Goal: Information Seeking & Learning: Check status

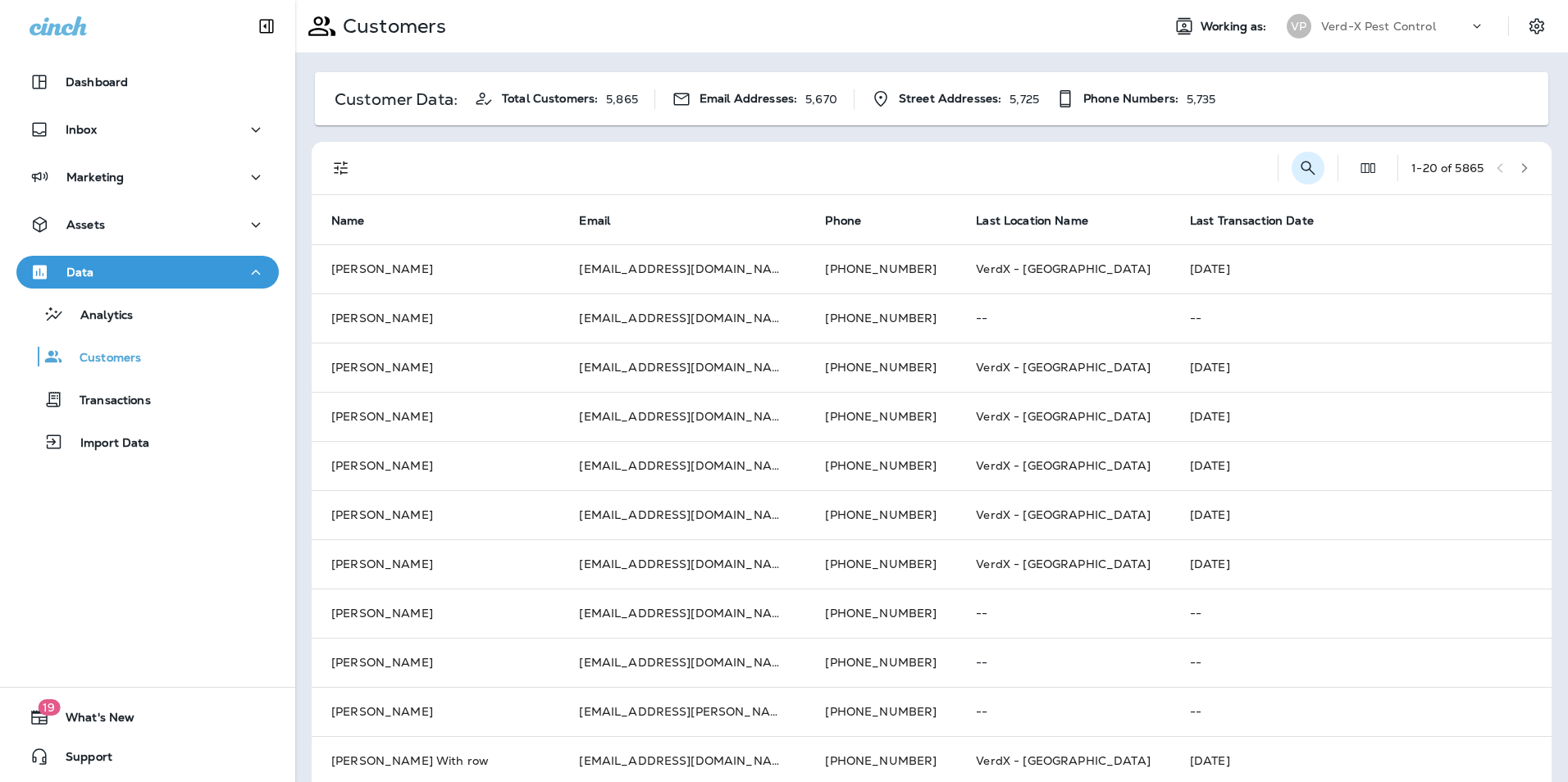
click at [1298, 172] on icon "Search Customers" at bounding box center [1308, 168] width 20 height 20
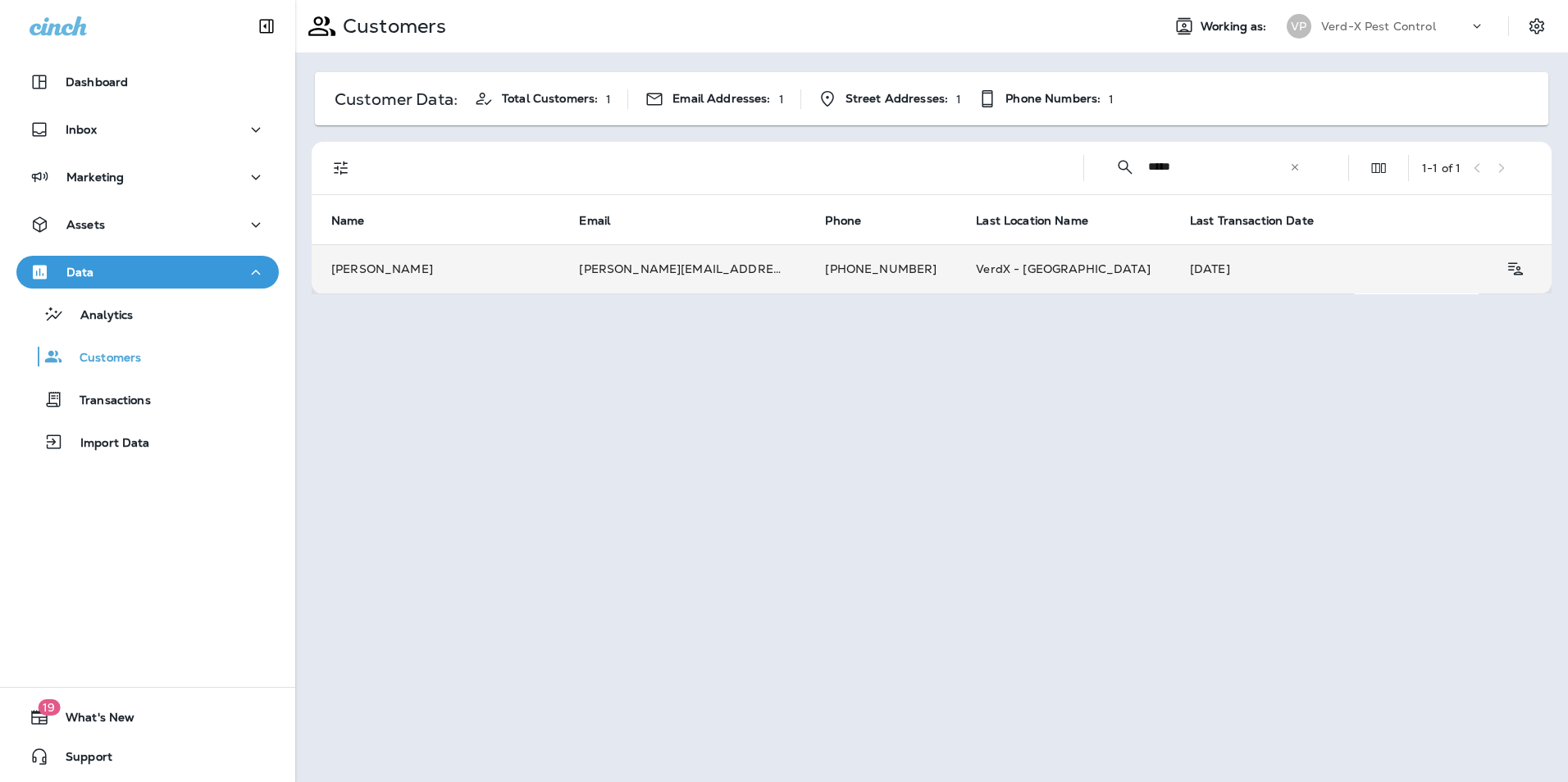
click at [1039, 280] on td "VerdX - [GEOGRAPHIC_DATA]" at bounding box center [1063, 269] width 214 height 50
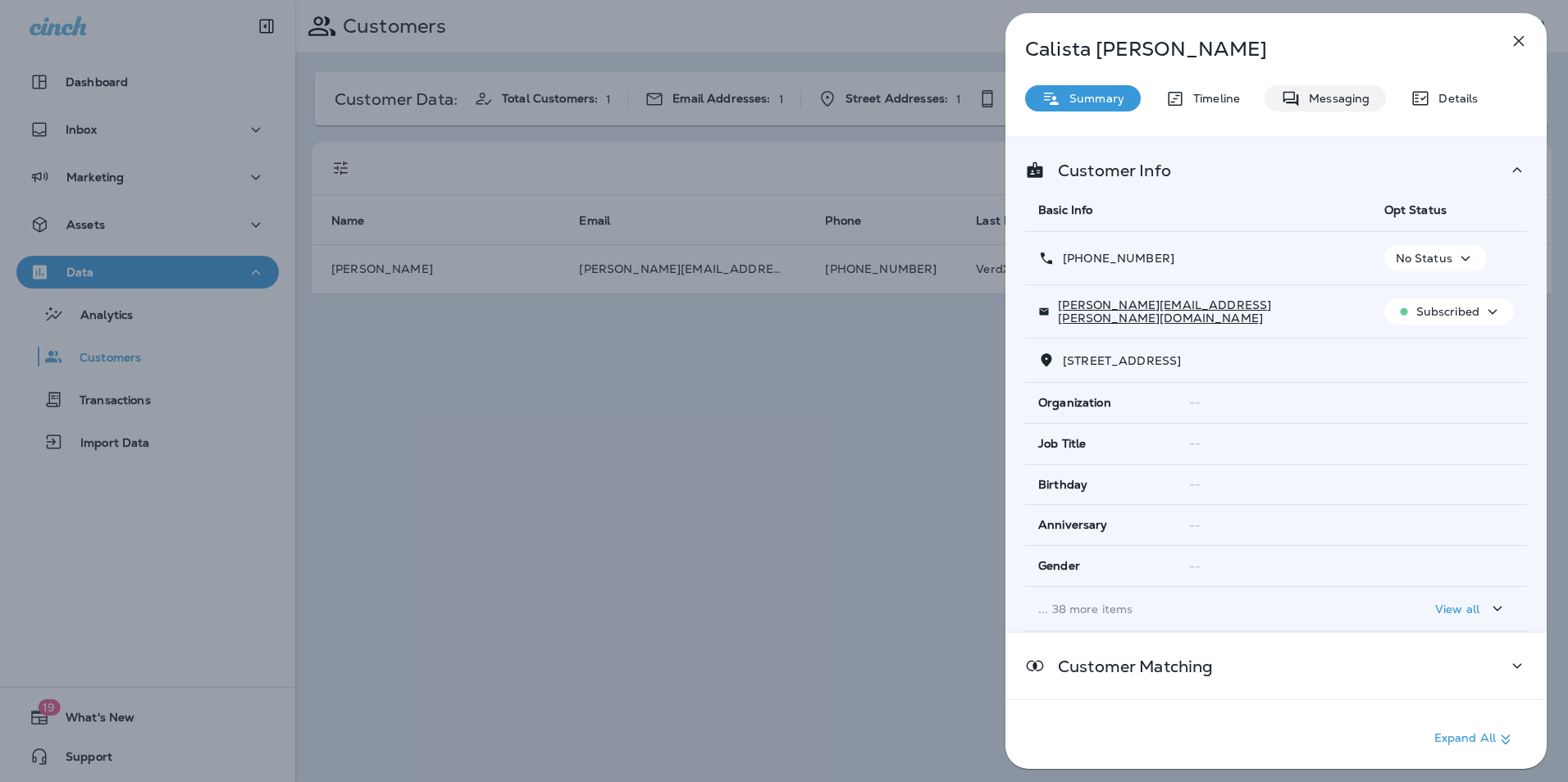
click at [1350, 100] on p "Messaging" at bounding box center [1336, 98] width 69 height 13
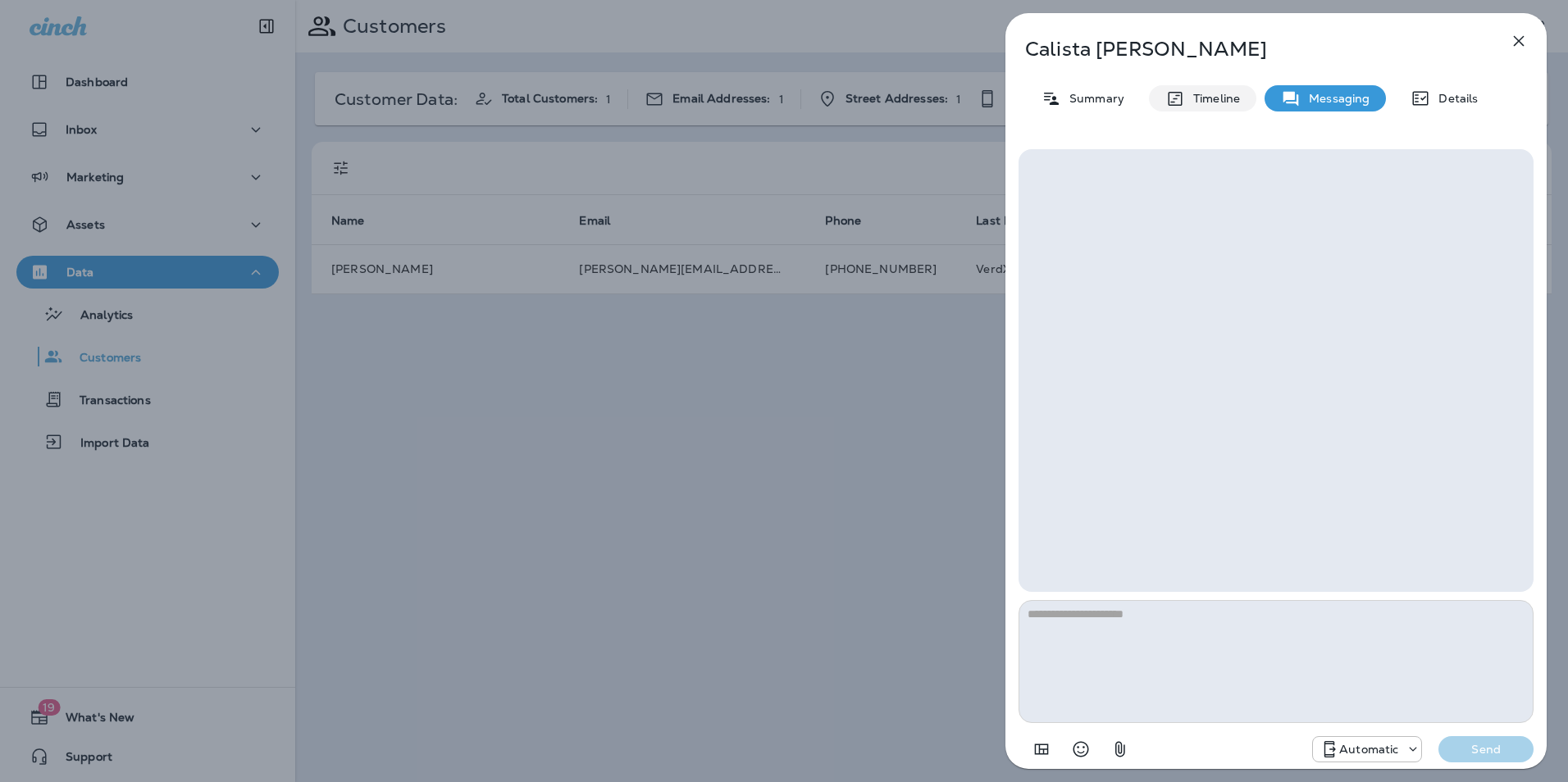
click at [1220, 96] on p "Timeline" at bounding box center [1212, 98] width 55 height 13
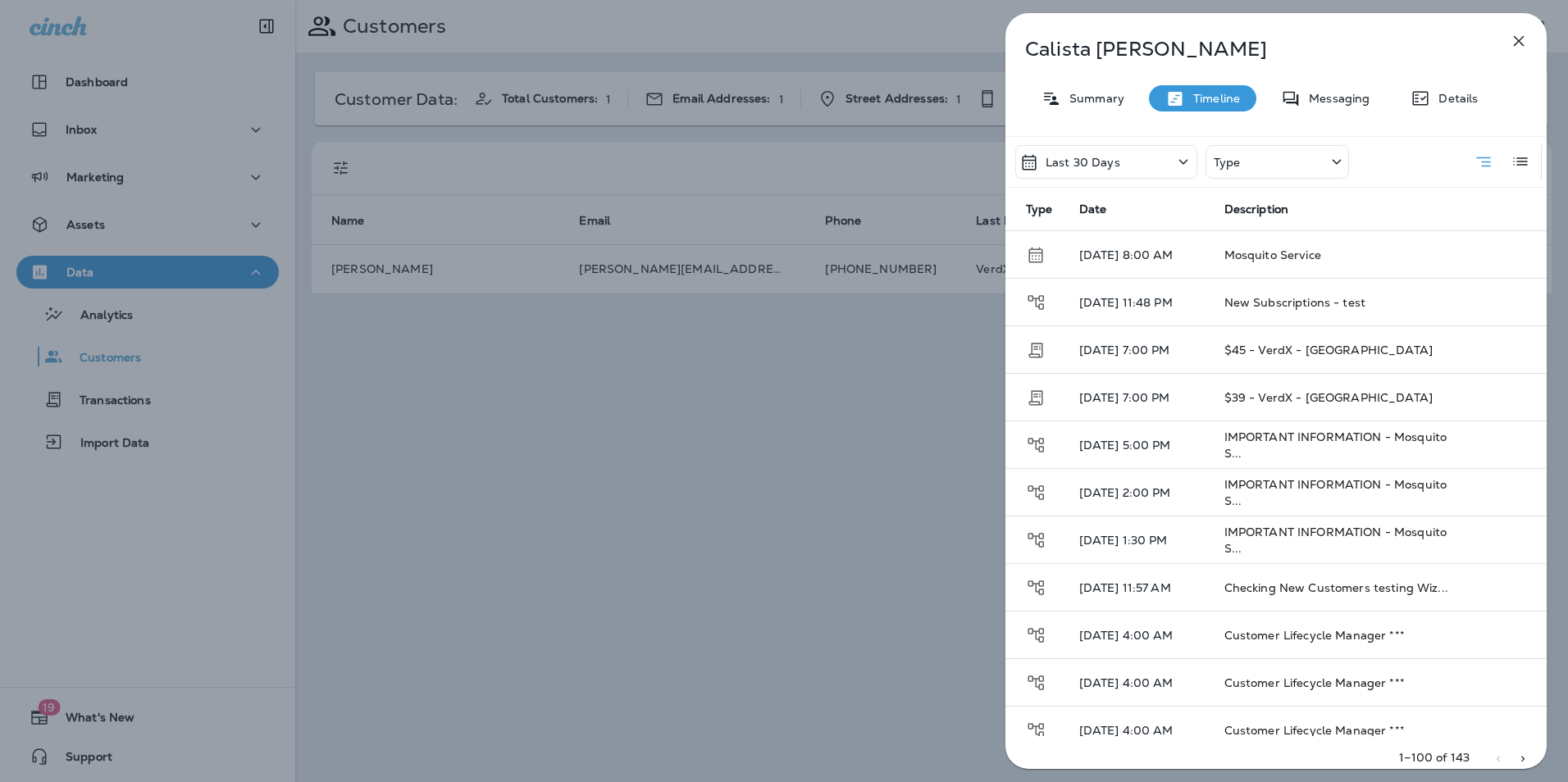
click at [1266, 162] on div "Type" at bounding box center [1277, 162] width 143 height 34
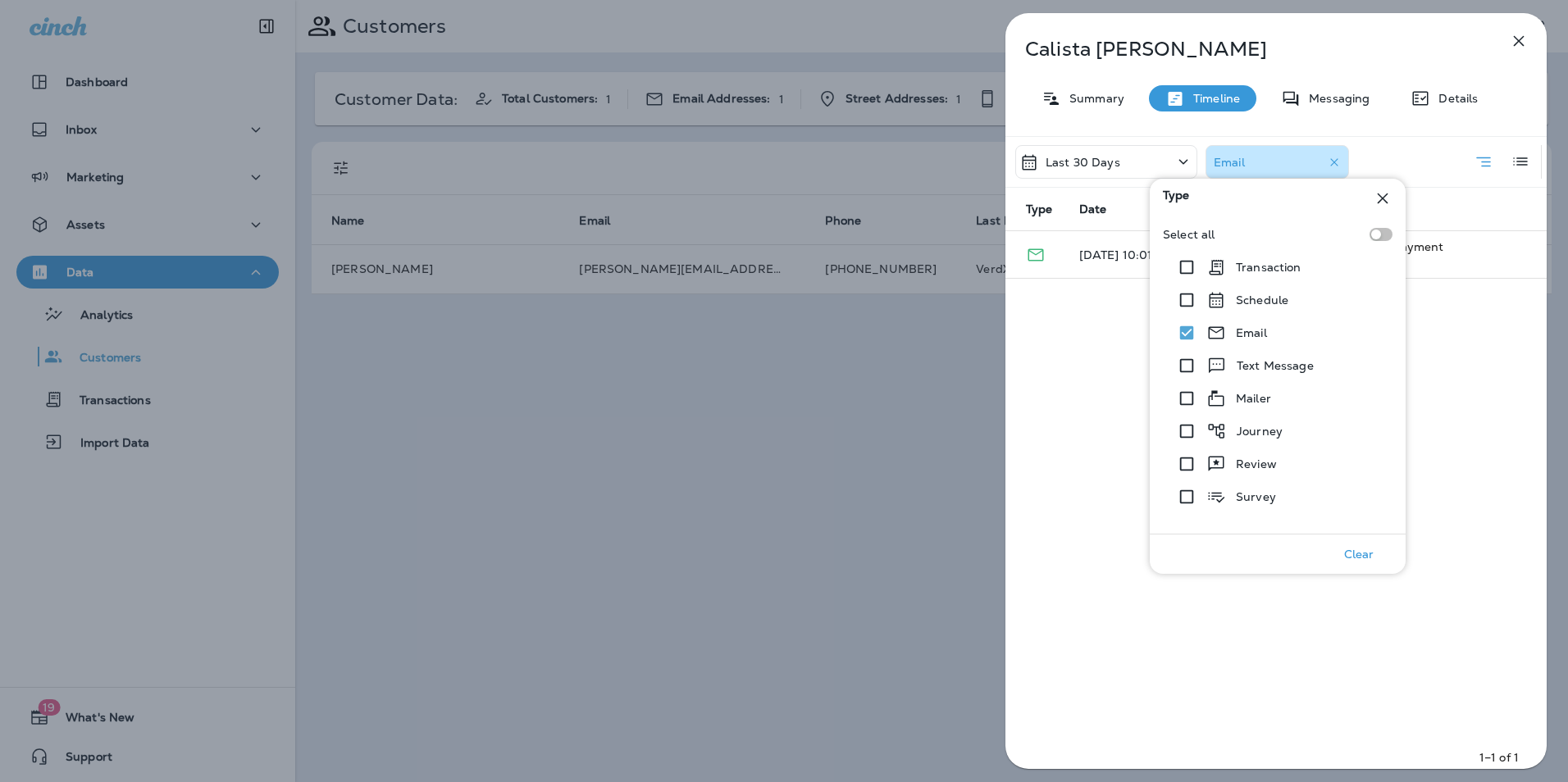
click at [1063, 317] on div "Last 30 Days Email Type Date Description [DATE] 10:01 AM How Our Mosquito Month…" at bounding box center [1277, 457] width 541 height 643
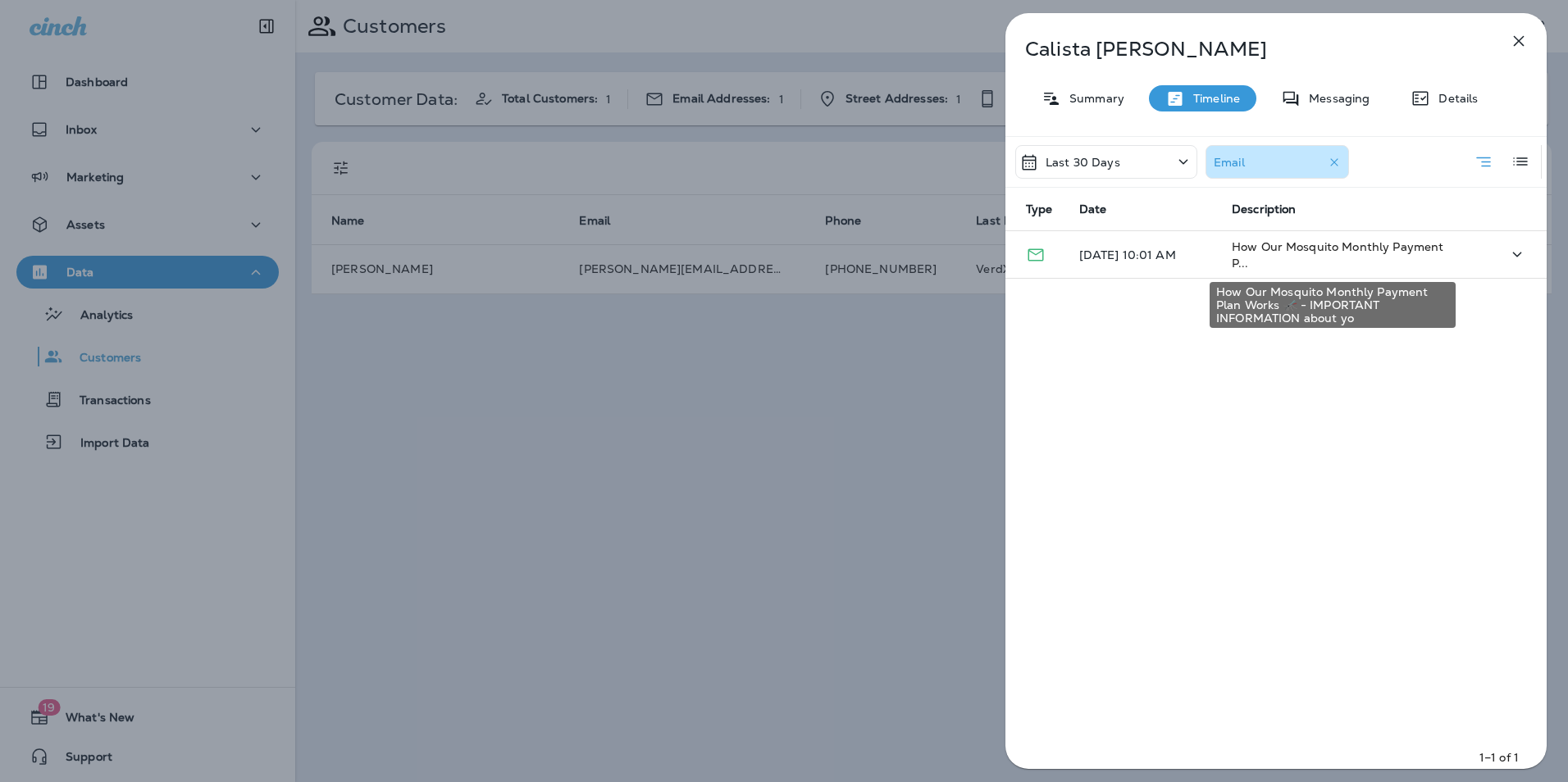
click at [1282, 248] on span "How Our Mosquito Monthly Payment P..." at bounding box center [1338, 255] width 212 height 31
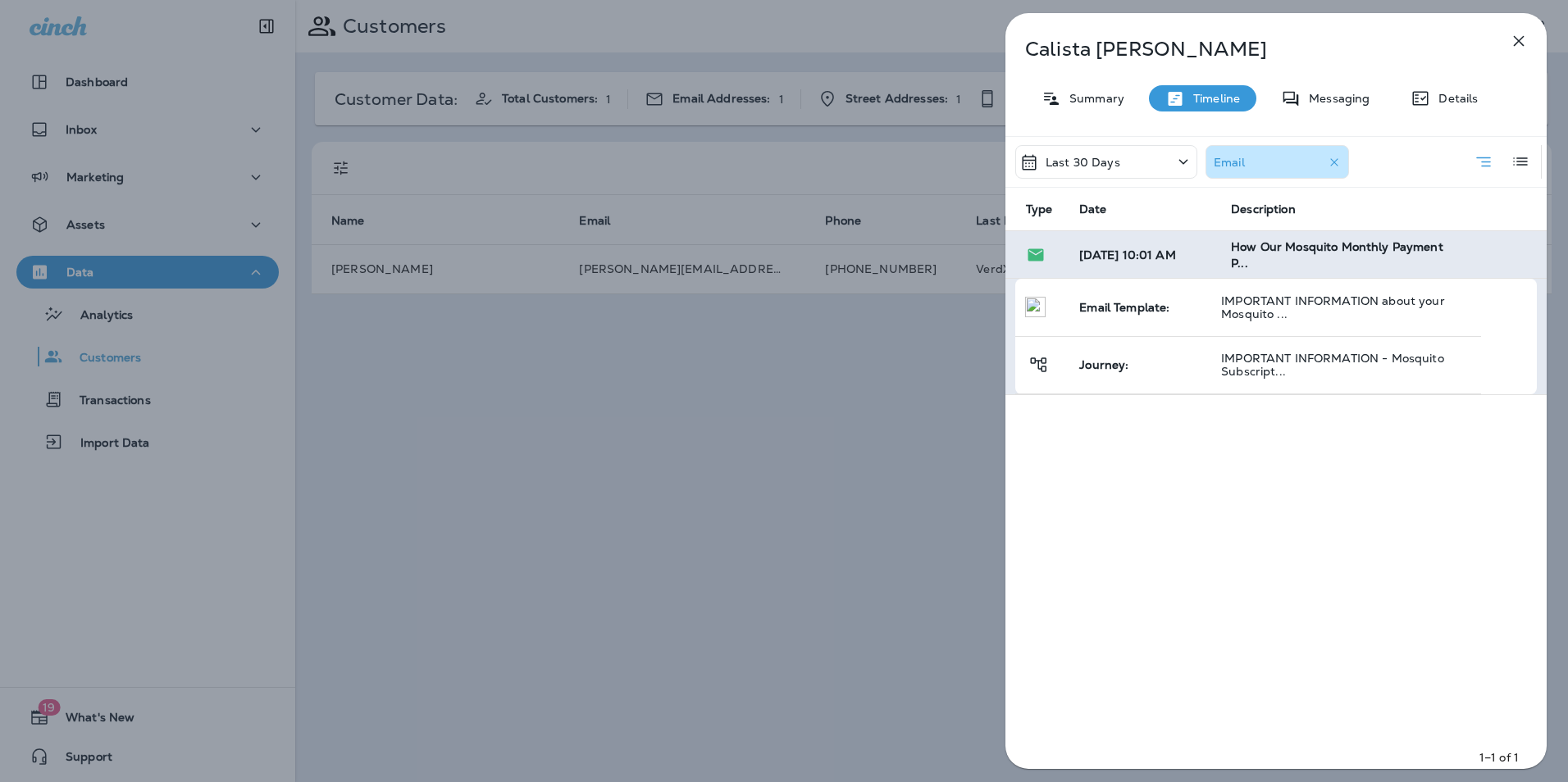
click at [876, 380] on div "[PERSON_NAME] Summary Timeline Messaging Details Last 30 Days Email Type Date D…" at bounding box center [784, 391] width 1568 height 782
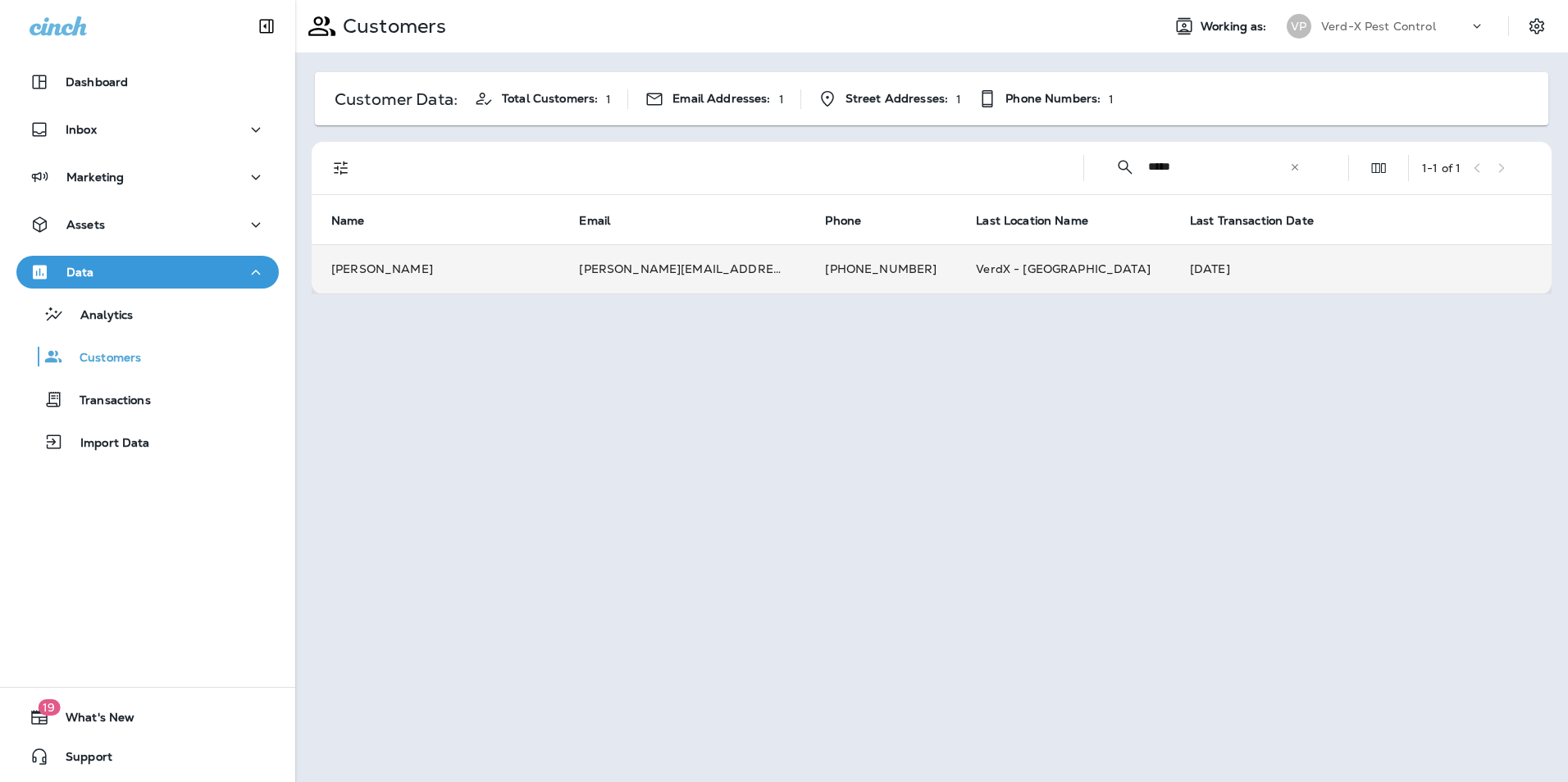
click at [956, 280] on td "VerdX - [GEOGRAPHIC_DATA]" at bounding box center [1063, 269] width 214 height 50
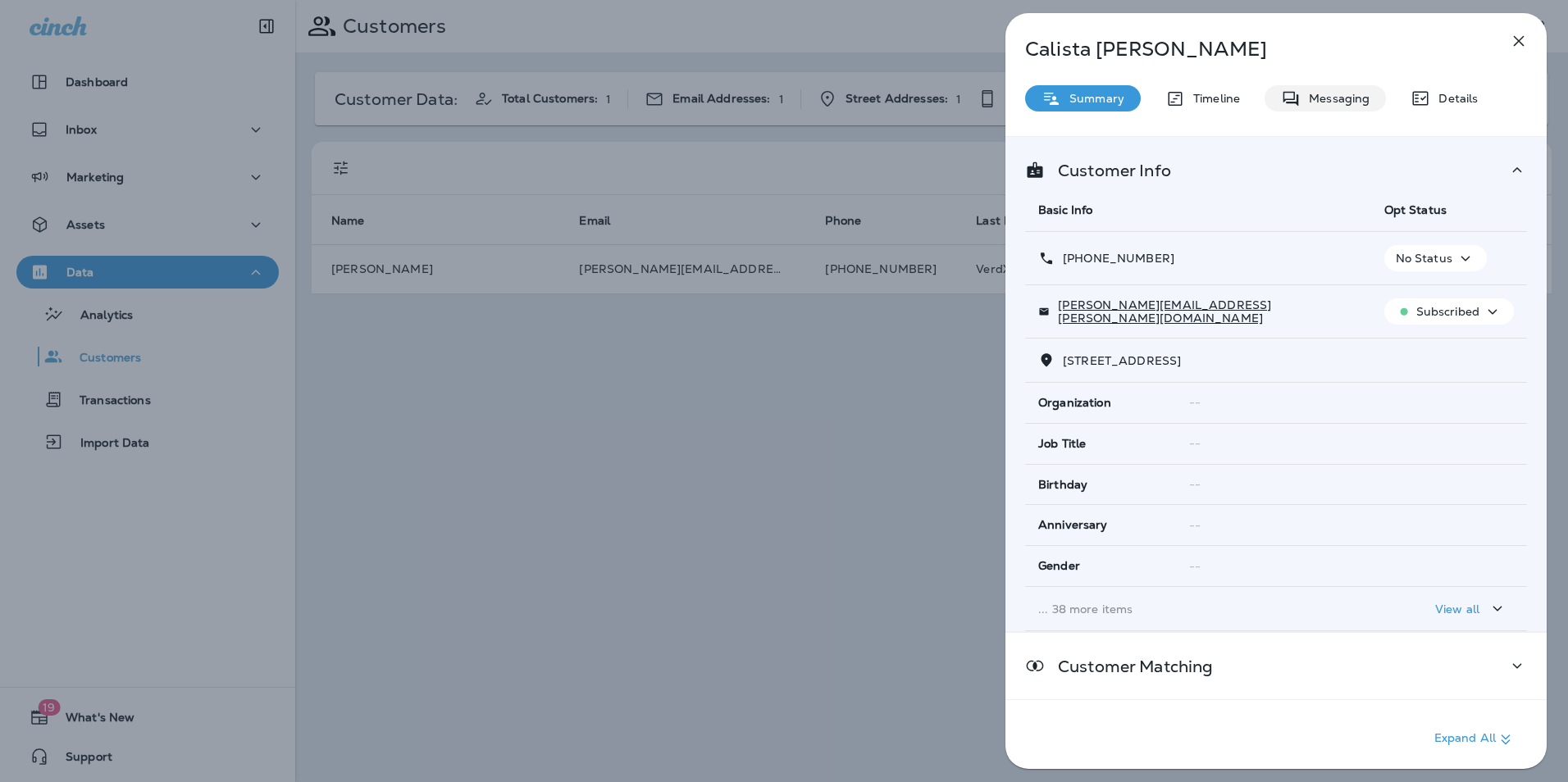
click at [1336, 108] on div "Messaging" at bounding box center [1325, 98] width 122 height 26
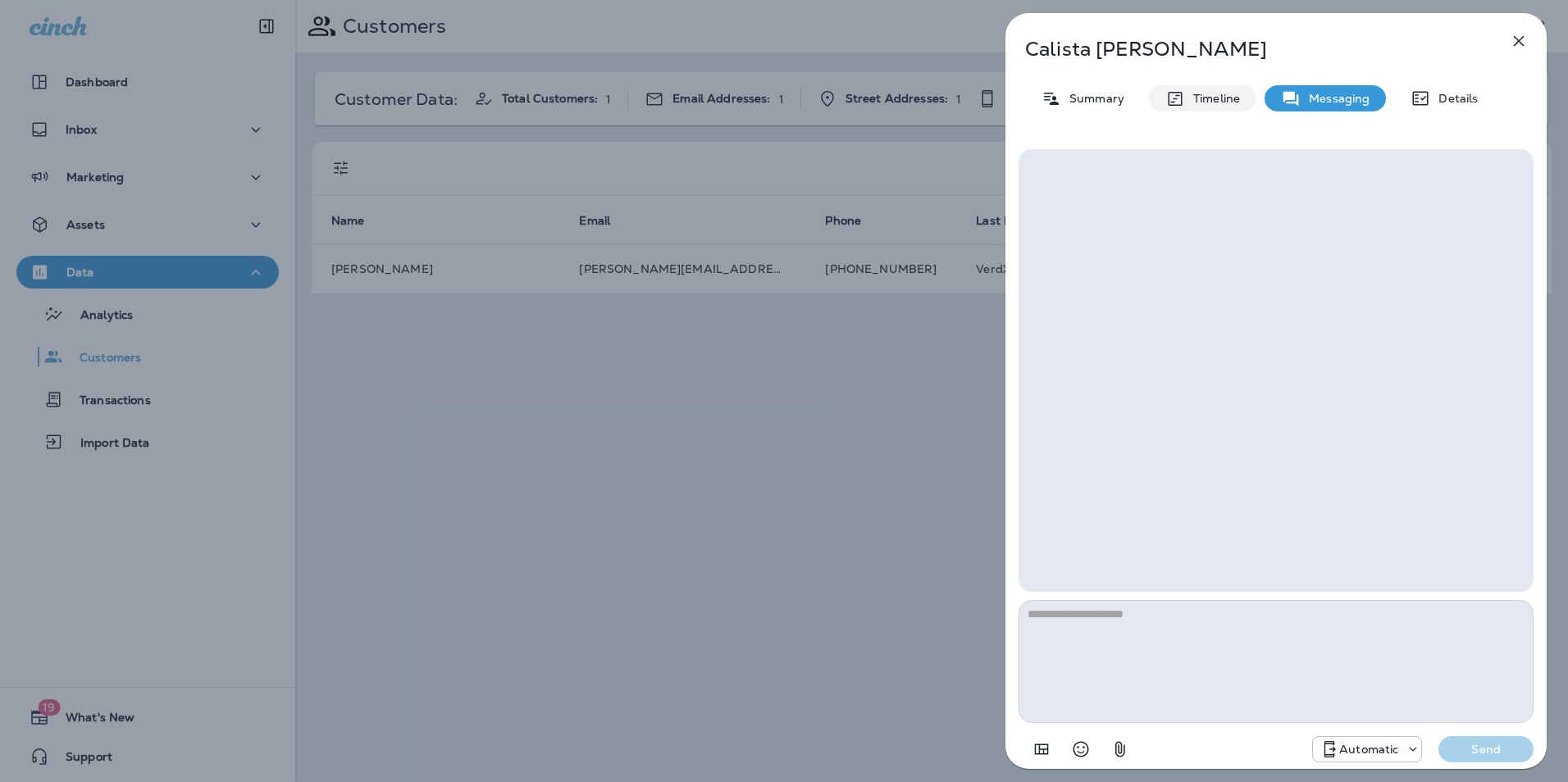
click at [1219, 96] on p "Timeline" at bounding box center [1212, 98] width 55 height 13
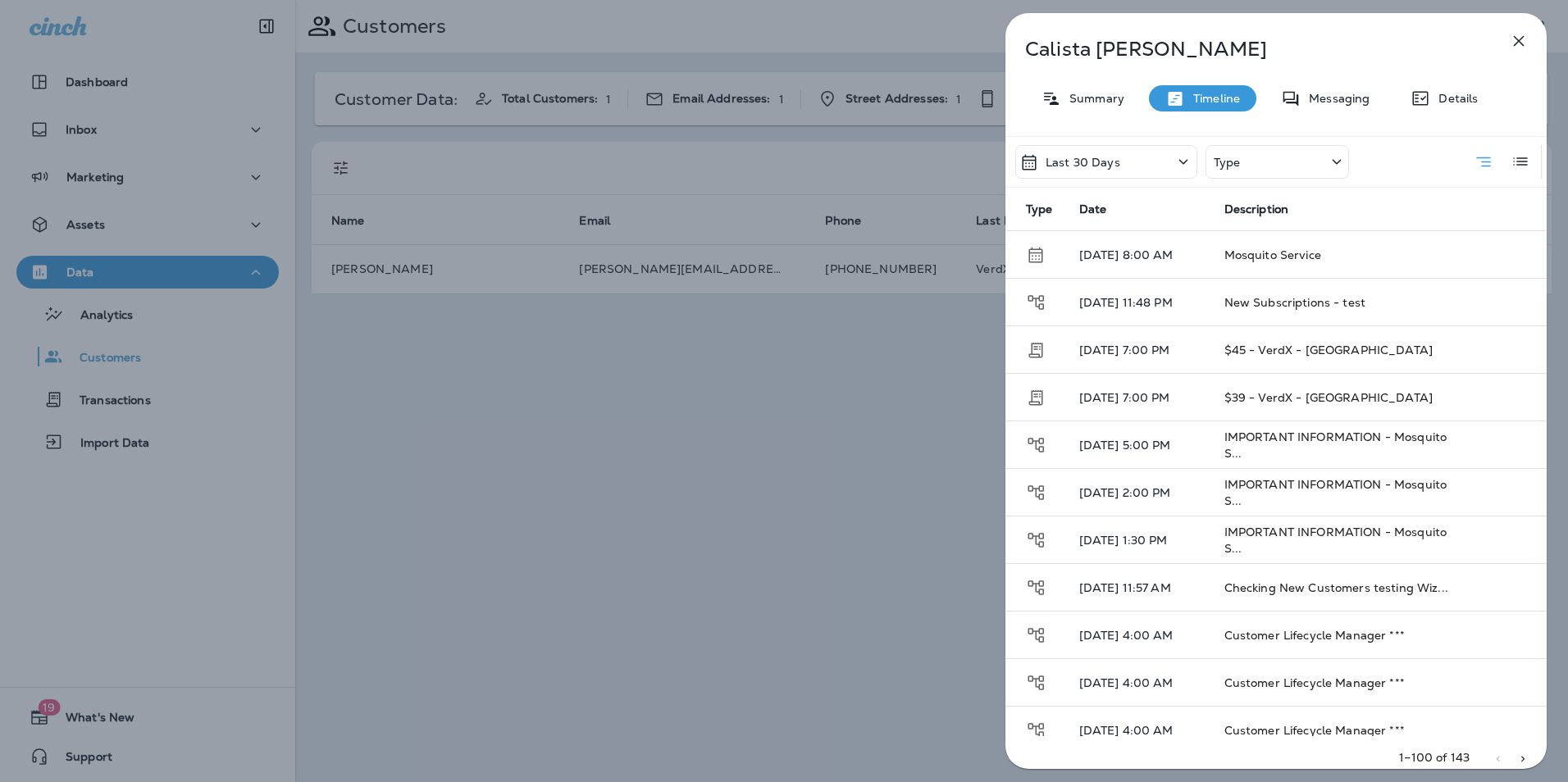
click at [1235, 167] on p "Type" at bounding box center [1227, 162] width 27 height 13
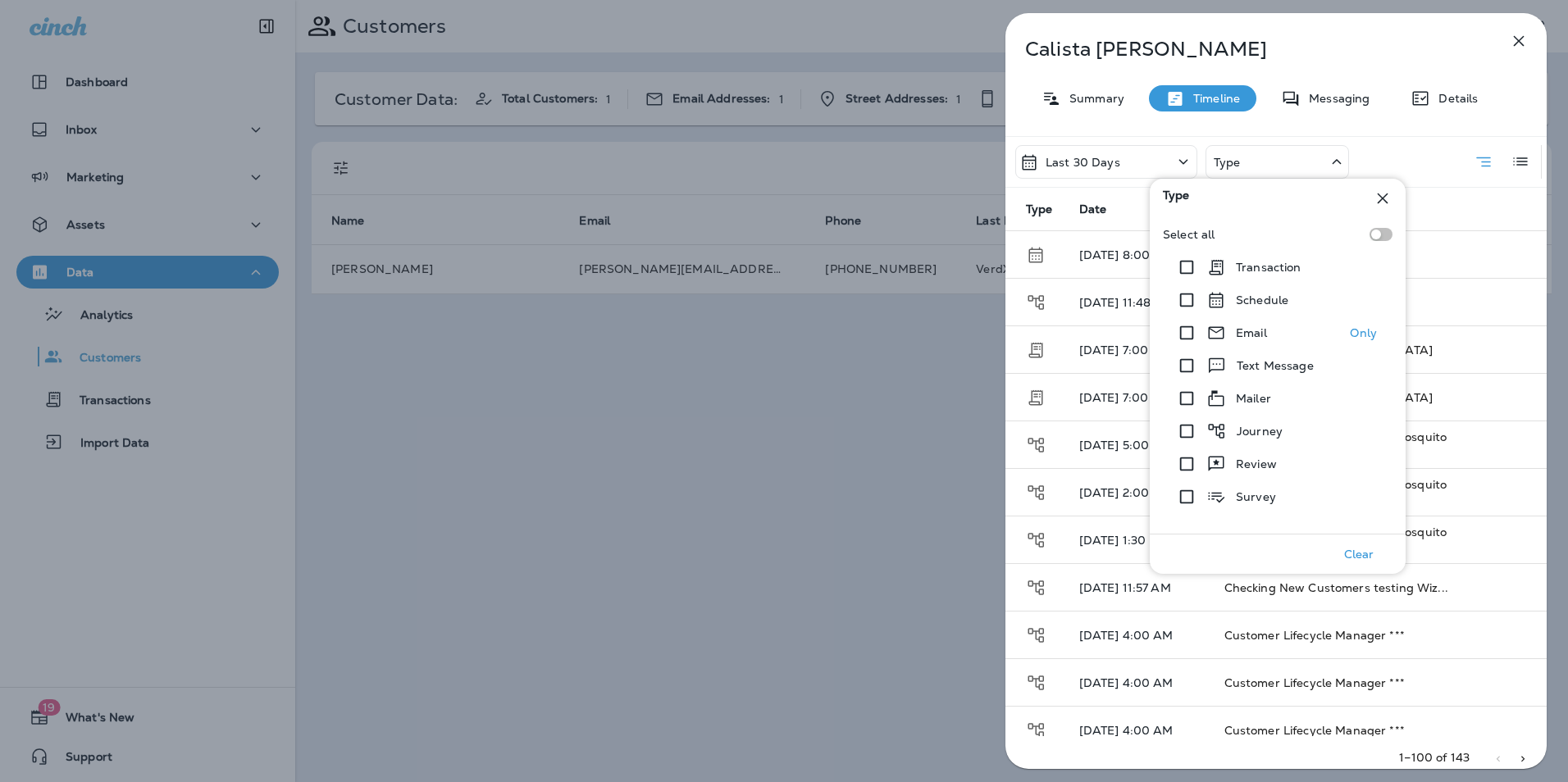
click at [1251, 332] on p "Email" at bounding box center [1251, 333] width 31 height 13
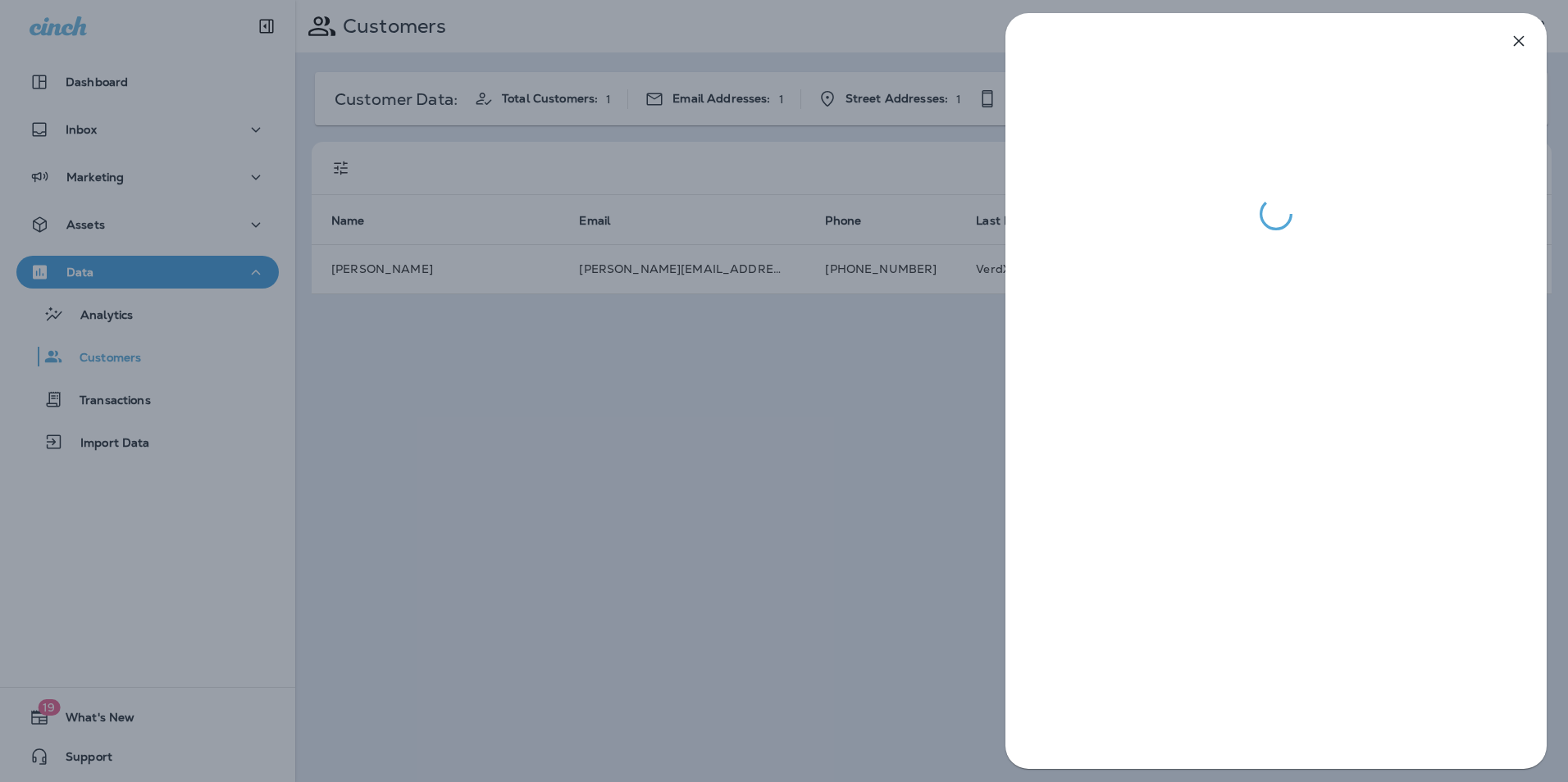
click at [899, 408] on div at bounding box center [784, 391] width 1568 height 782
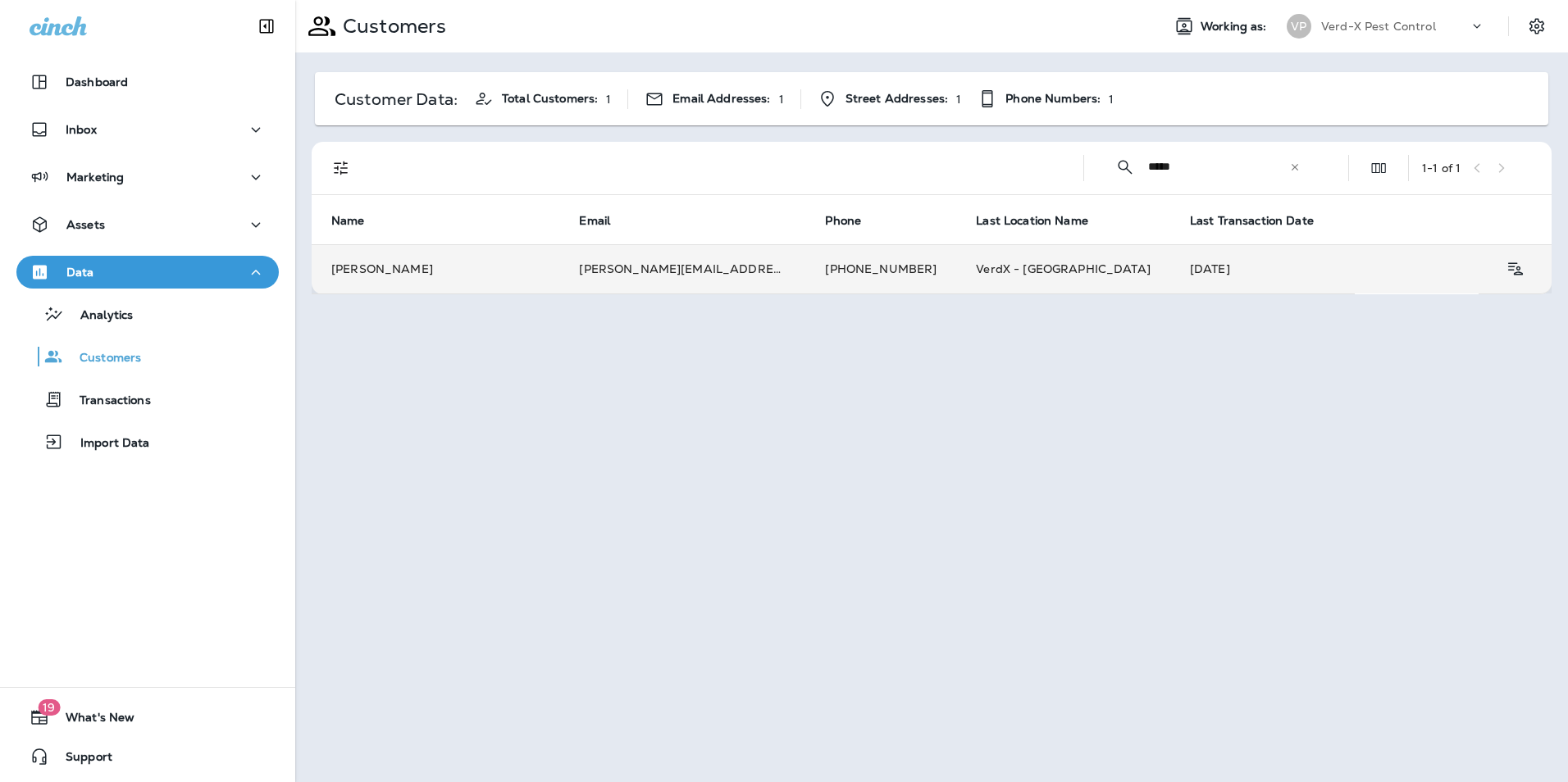
click at [1041, 268] on td "VerdX - [GEOGRAPHIC_DATA]" at bounding box center [1063, 269] width 214 height 50
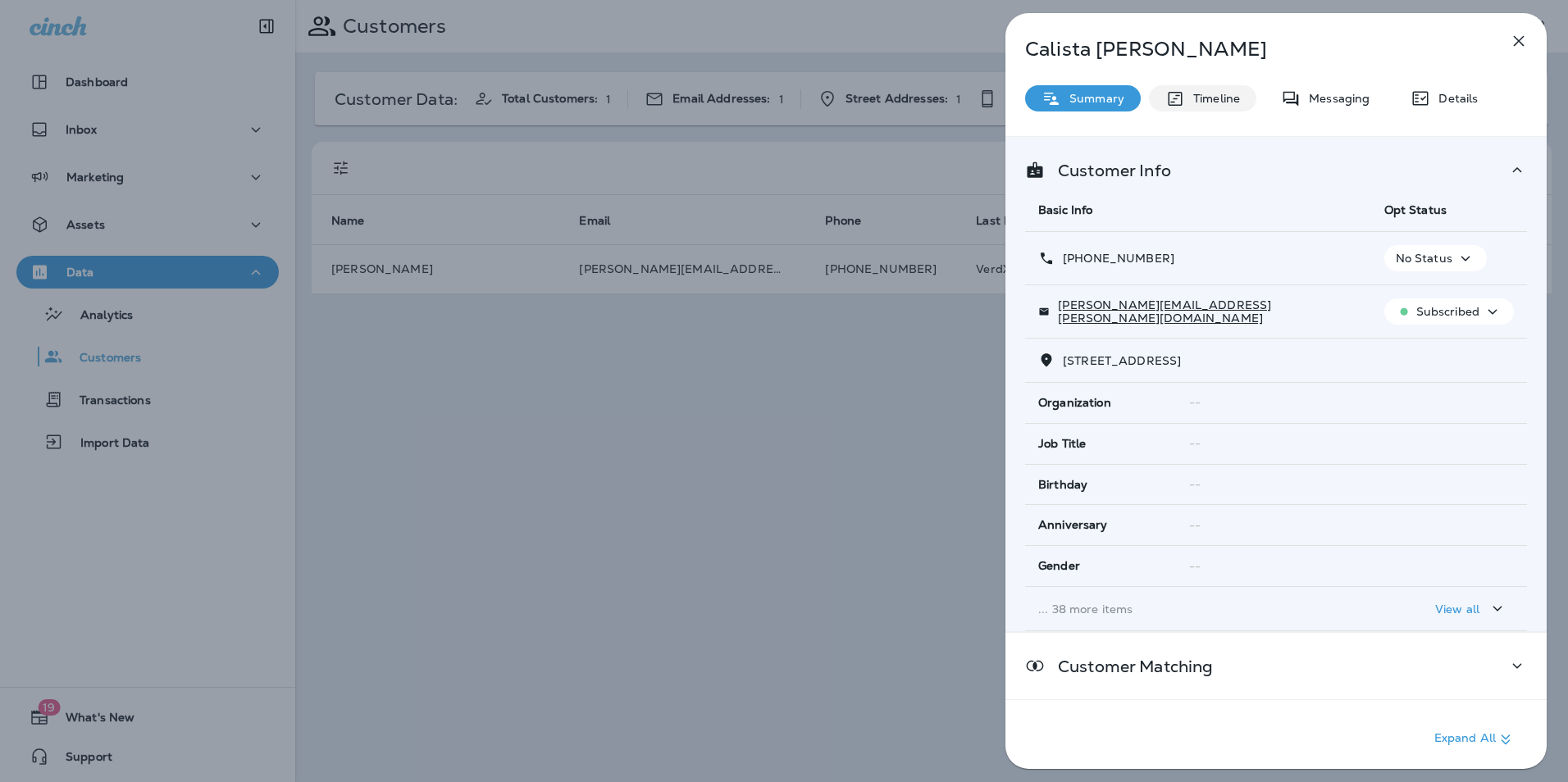
click at [1229, 105] on p "Timeline" at bounding box center [1212, 98] width 55 height 13
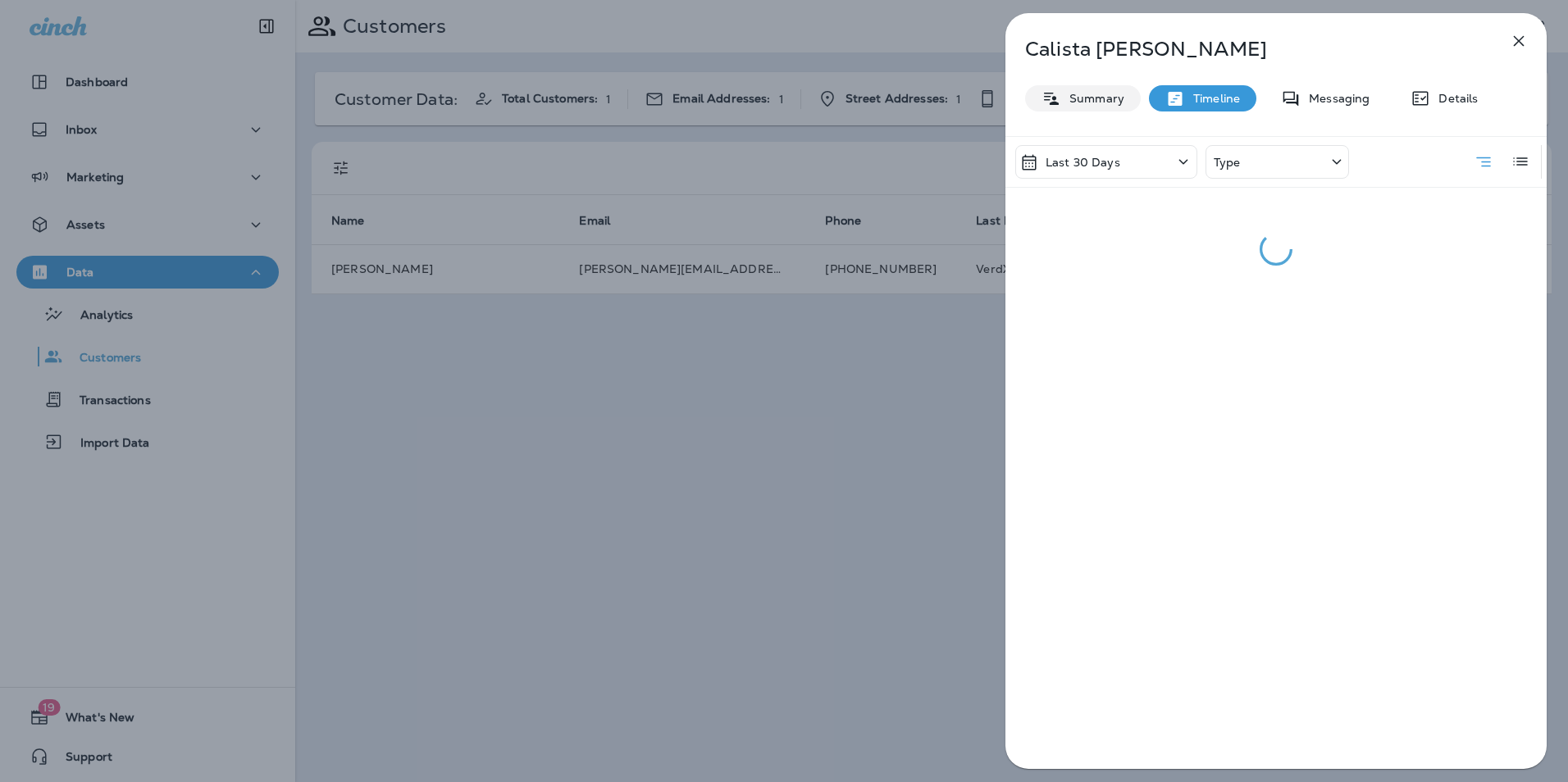
click at [1096, 107] on div "Summary" at bounding box center [1083, 98] width 115 height 26
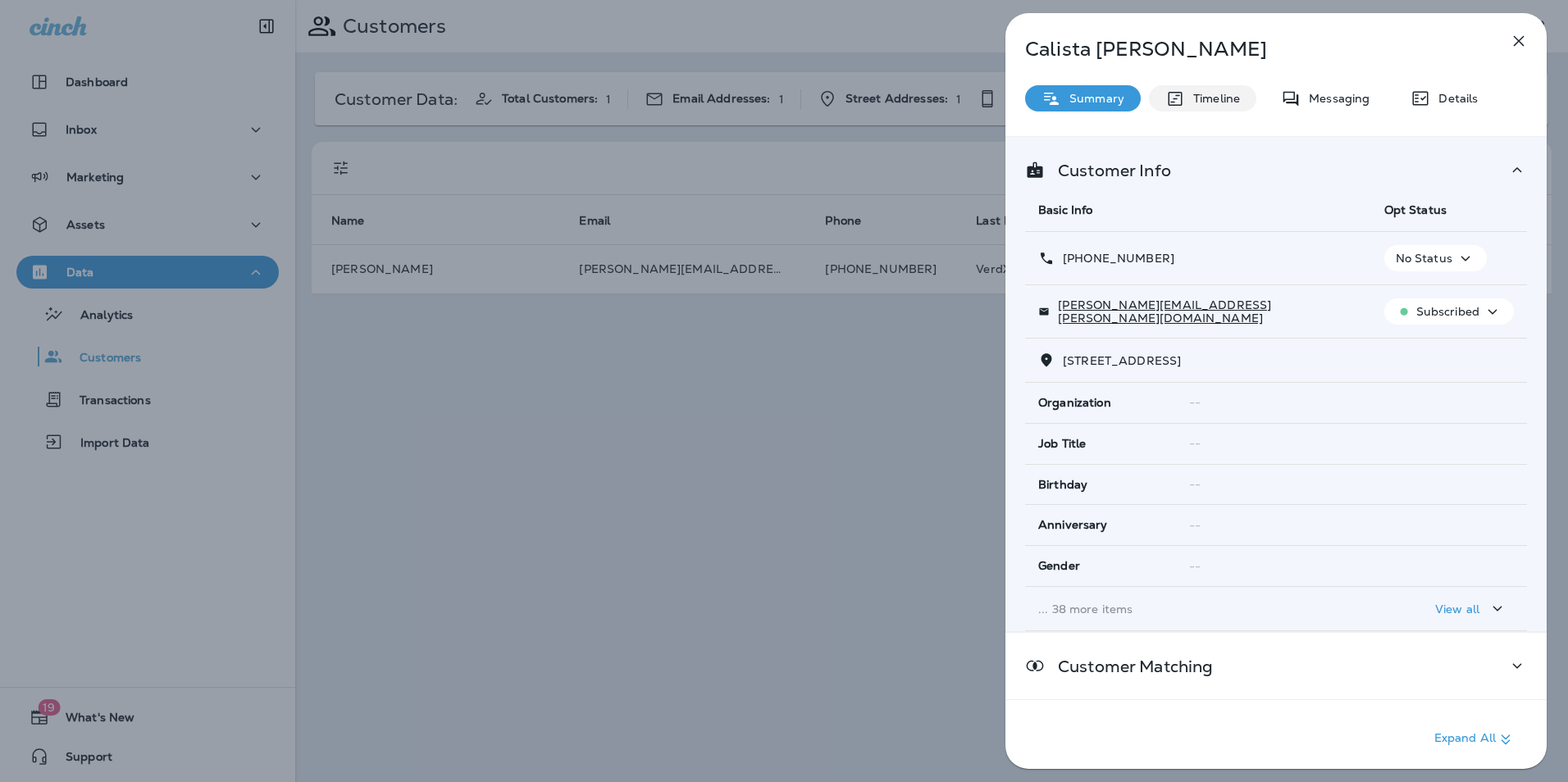
click at [1229, 109] on div "Timeline" at bounding box center [1203, 98] width 108 height 26
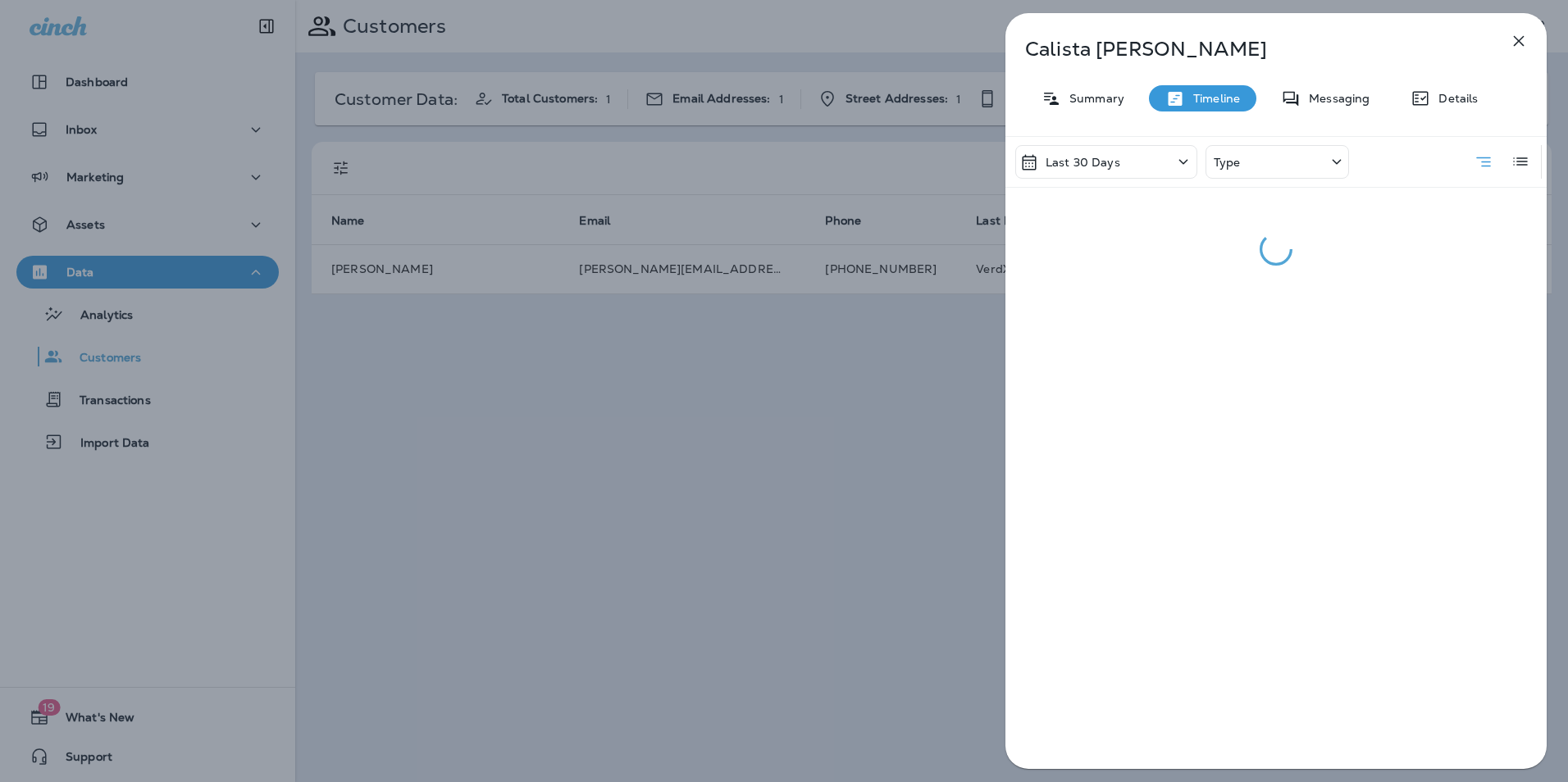
click at [1278, 156] on div "Type" at bounding box center [1277, 162] width 143 height 34
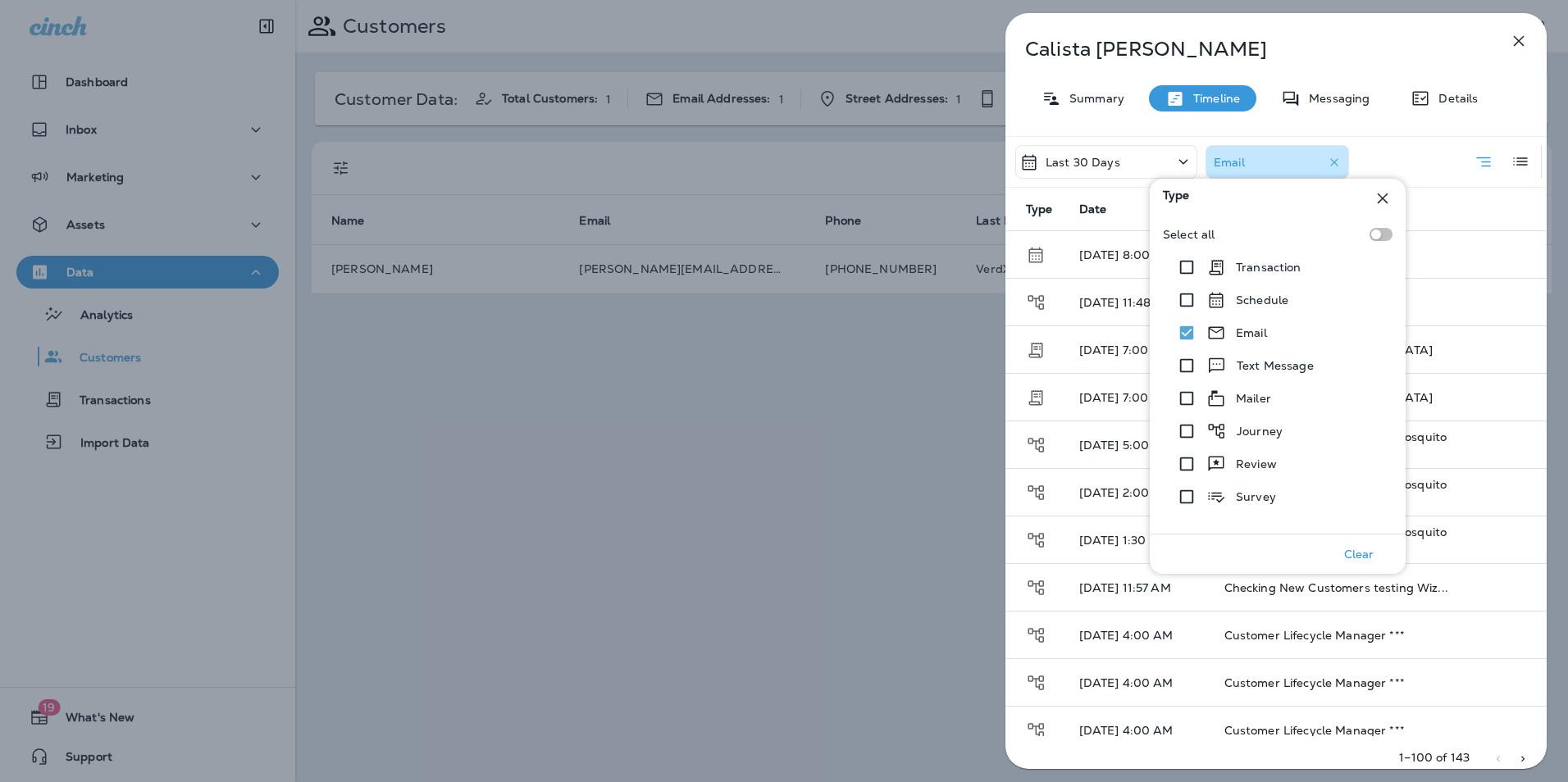
click at [1387, 195] on icon at bounding box center [1383, 199] width 10 height 10
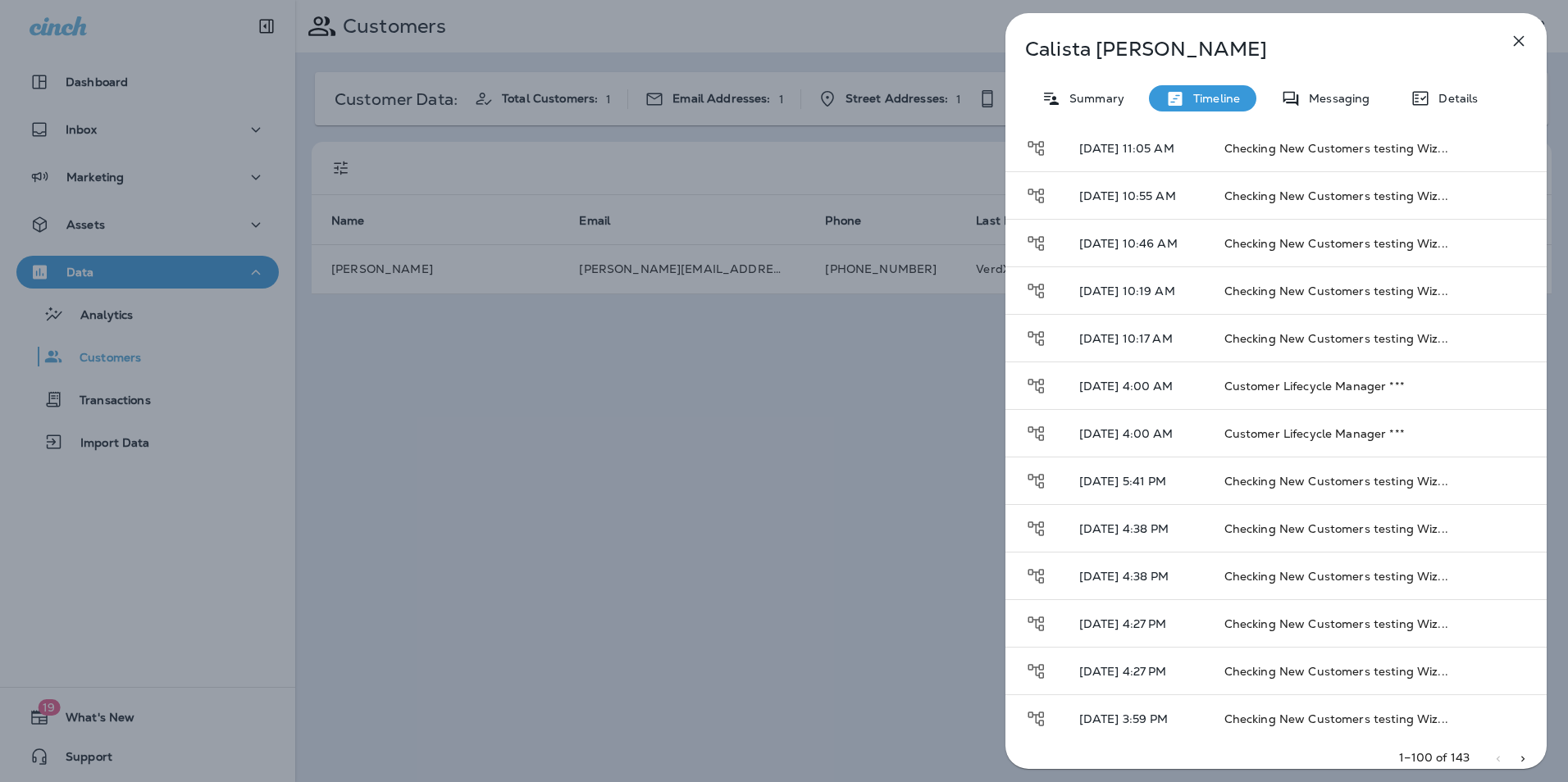
scroll to position [657, 0]
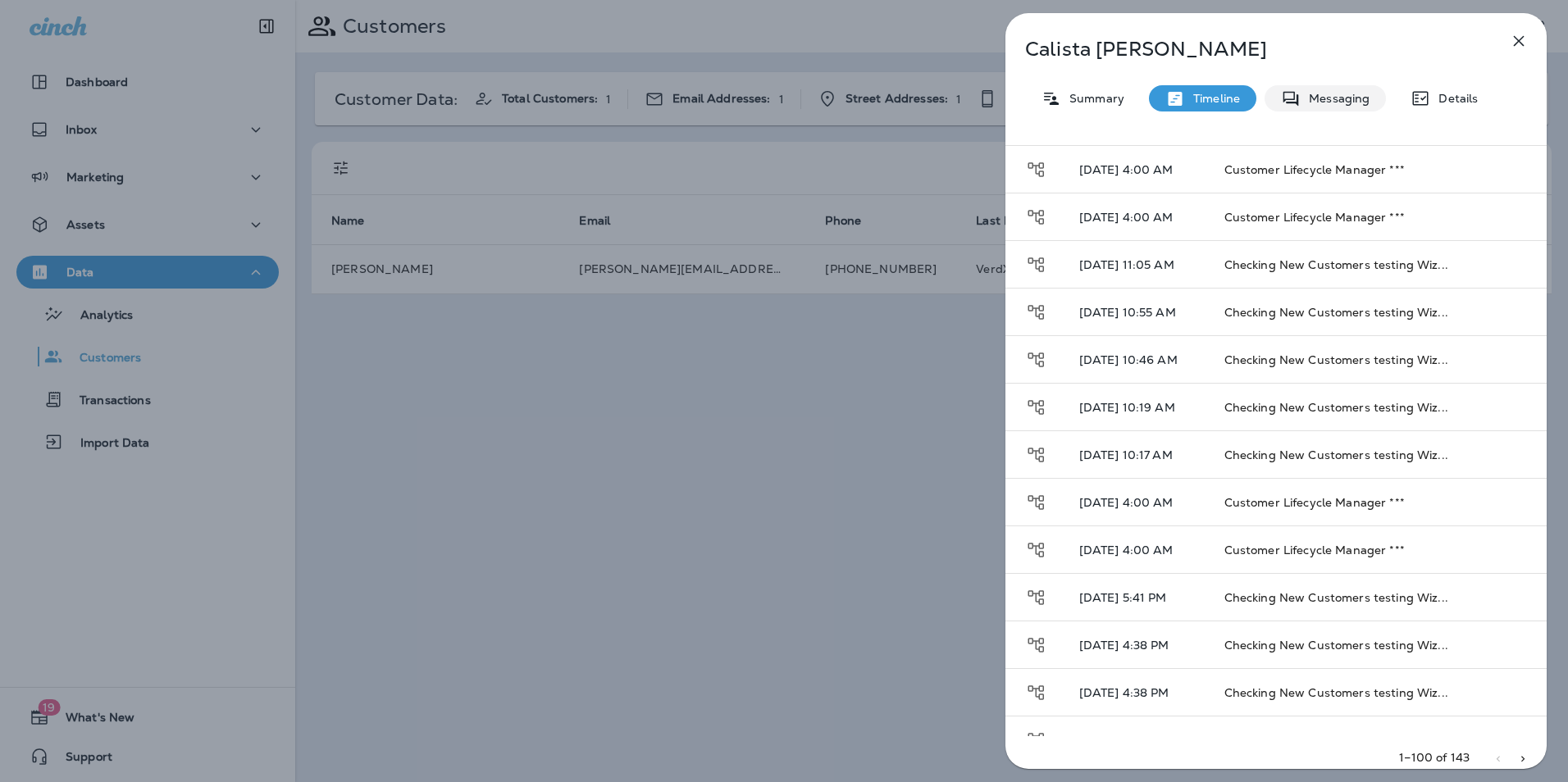
click at [1330, 95] on p "Messaging" at bounding box center [1336, 98] width 69 height 13
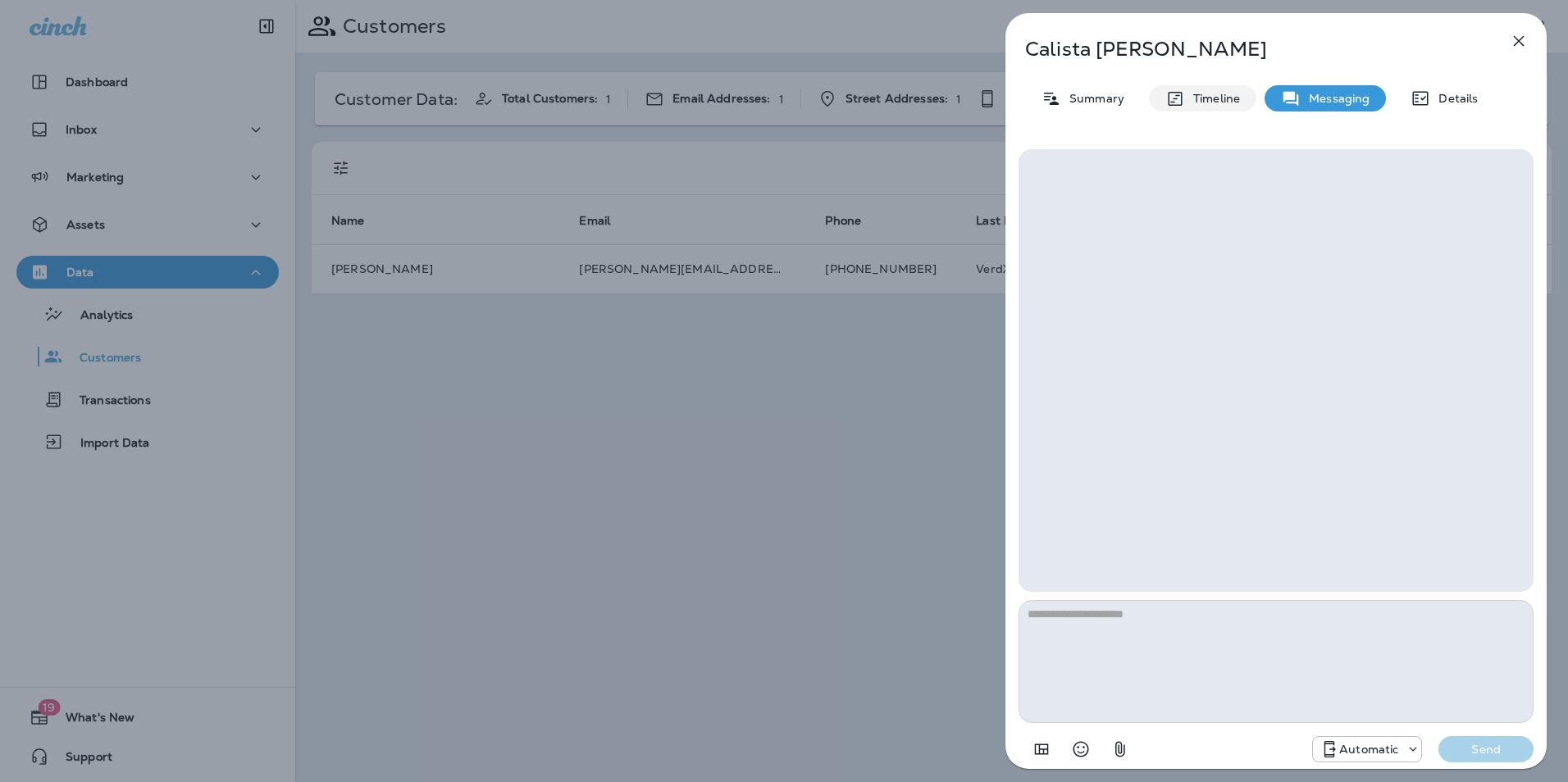
click at [1176, 98] on icon at bounding box center [1175, 98] width 14 height 14
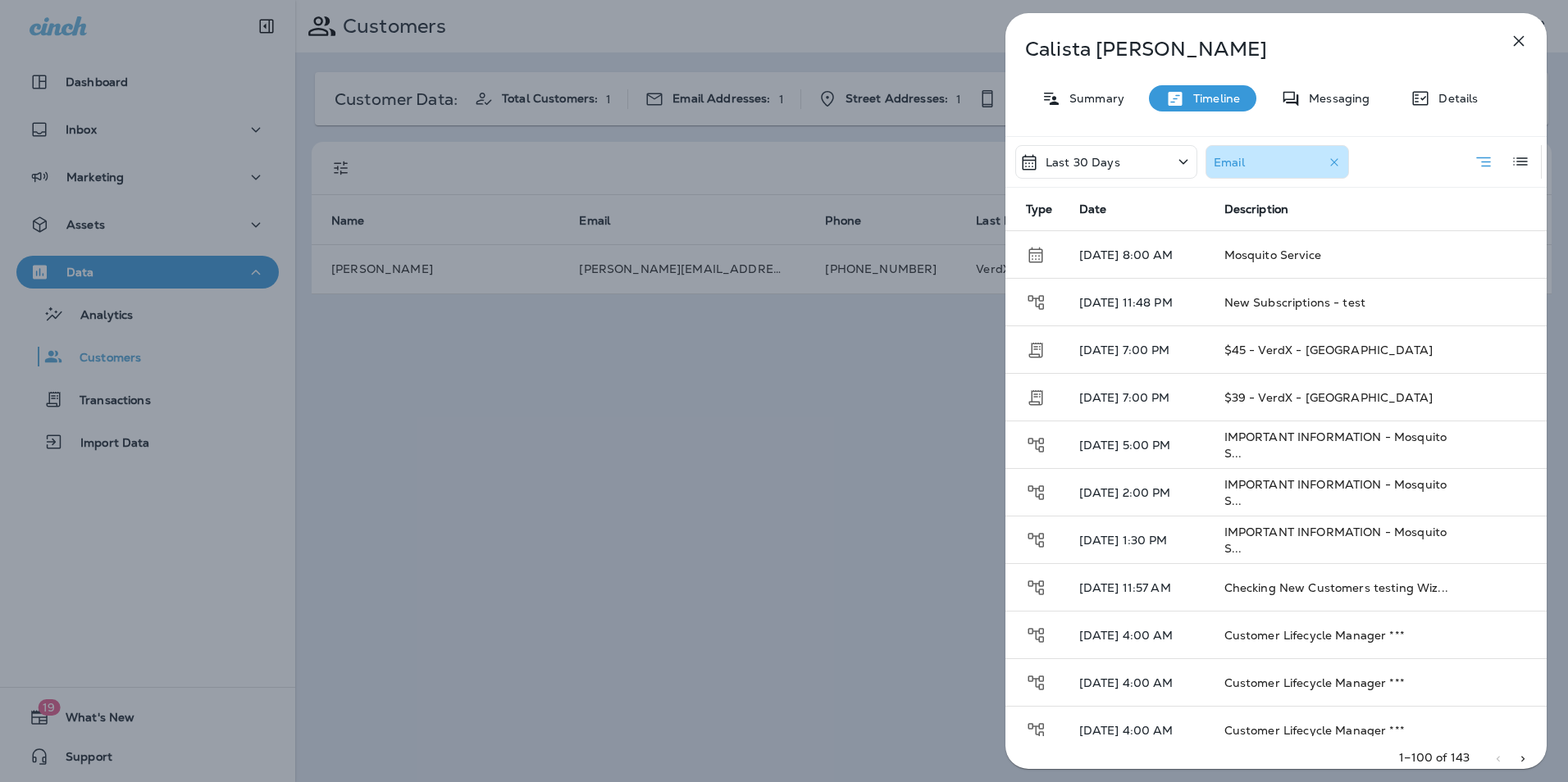
click at [599, 466] on div "[PERSON_NAME] Summary Timeline Messaging Details Last 30 Days Email Type Date D…" at bounding box center [784, 391] width 1568 height 782
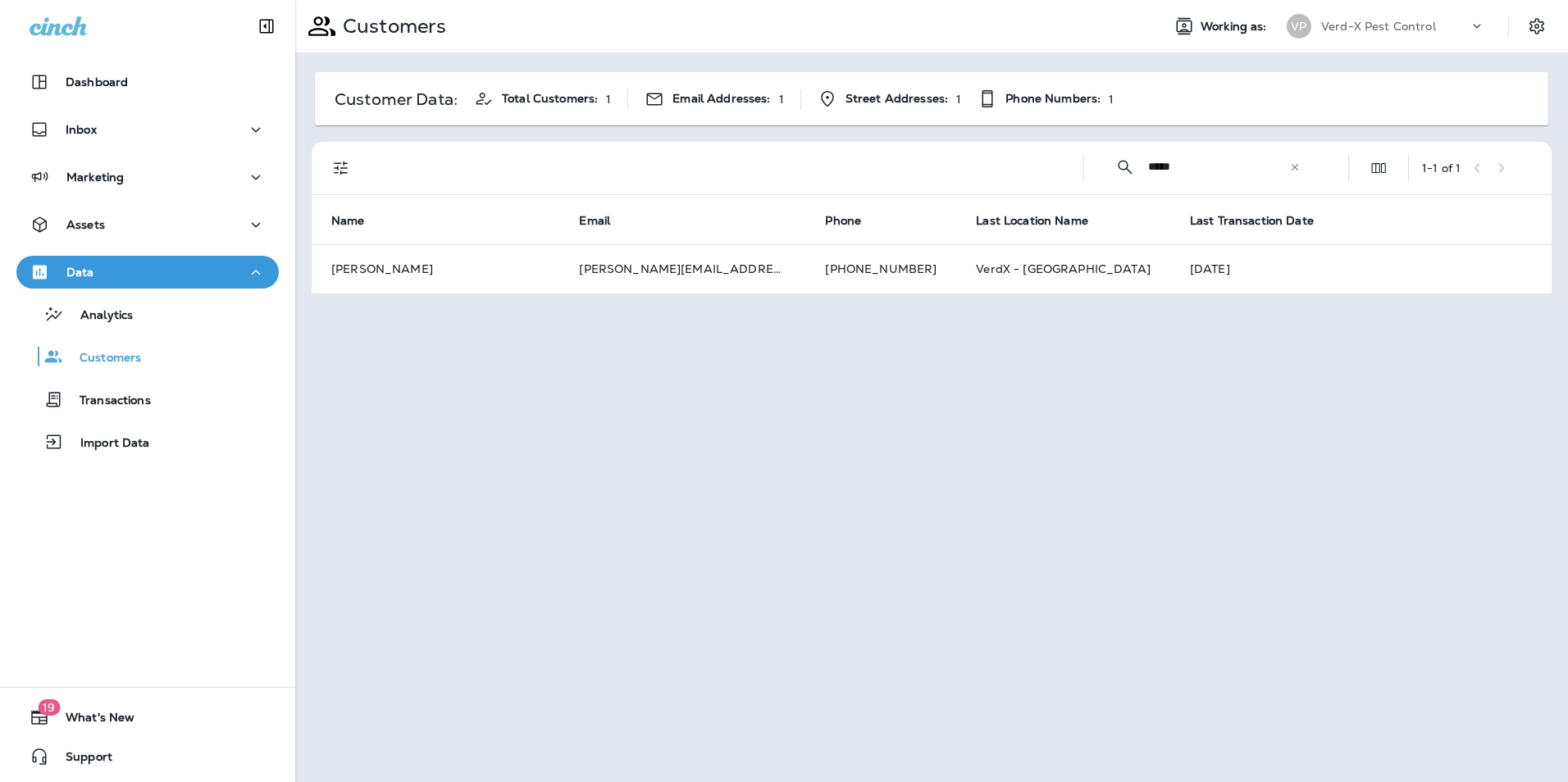
drag, startPoint x: 1203, startPoint y: 165, endPoint x: 947, endPoint y: 188, distance: 257.0
click at [989, 182] on div "​ ***** ​ ​ 1 - 1 of 1" at bounding box center [935, 169] width 1220 height 52
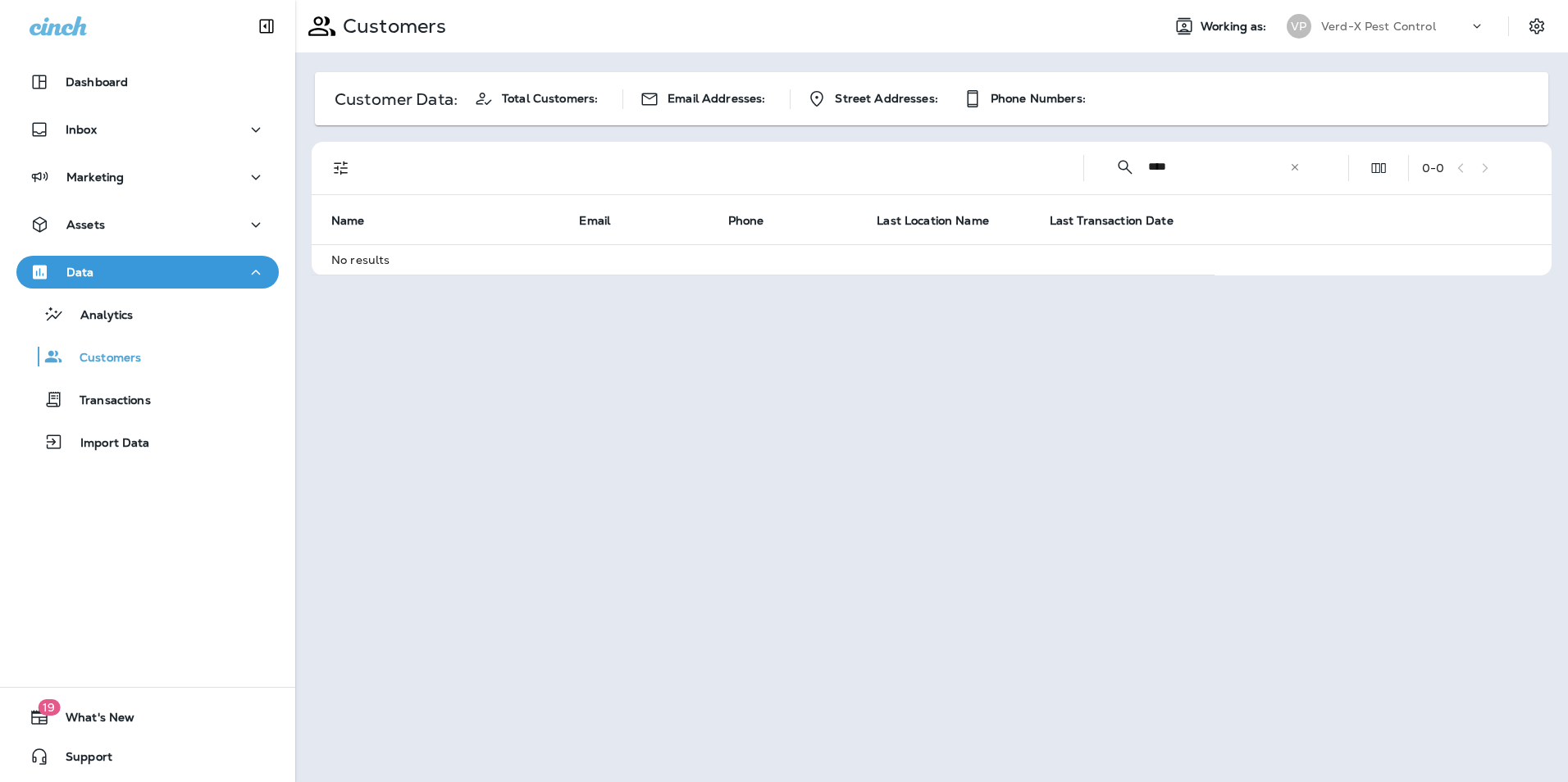
drag, startPoint x: 1182, startPoint y: 178, endPoint x: 1099, endPoint y: 174, distance: 83.1
click at [1099, 174] on div "​ **** ​ ​" at bounding box center [1208, 167] width 221 height 43
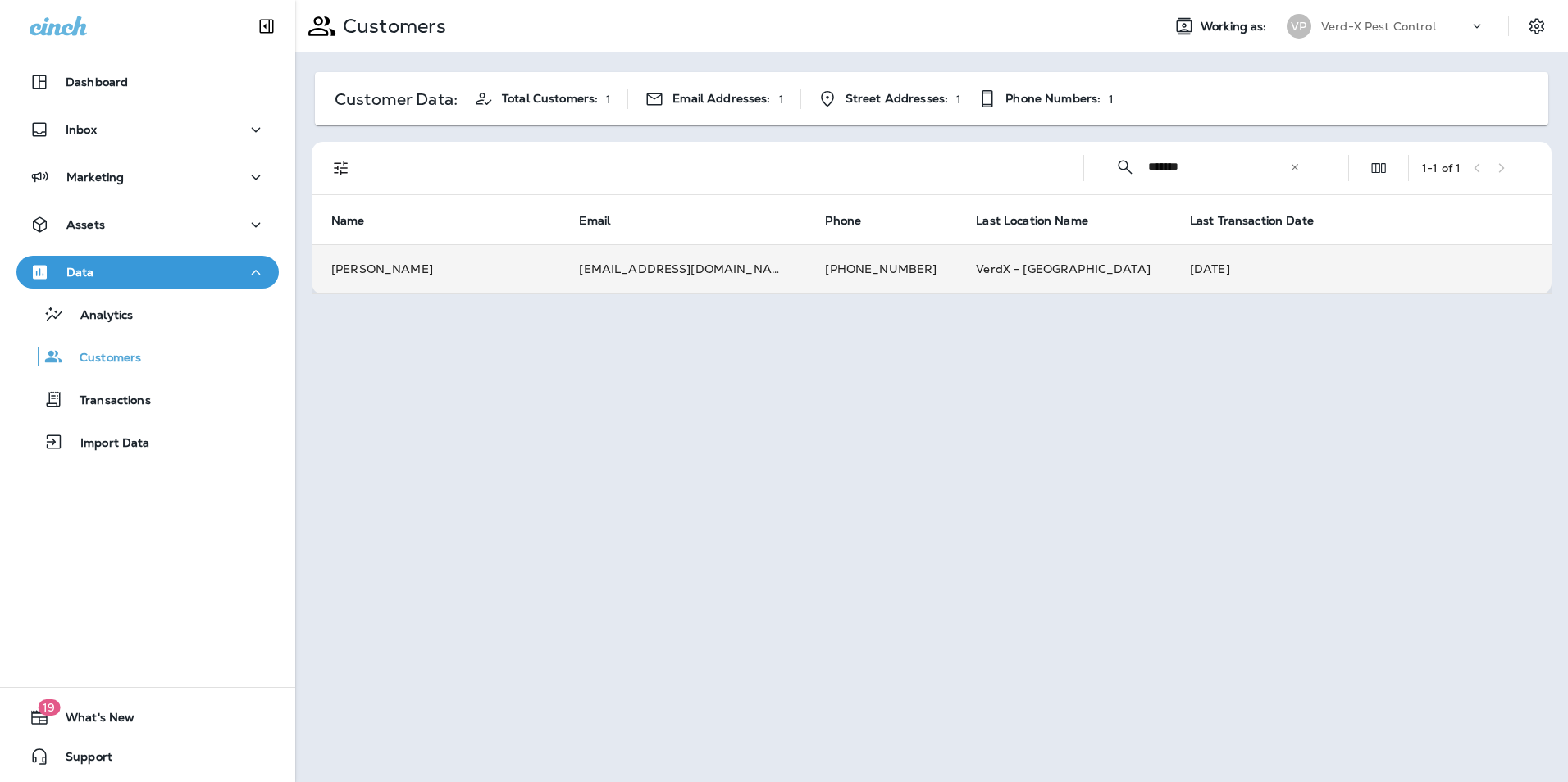
type input "*******"
click at [434, 280] on td "[PERSON_NAME]" at bounding box center [436, 269] width 247 height 50
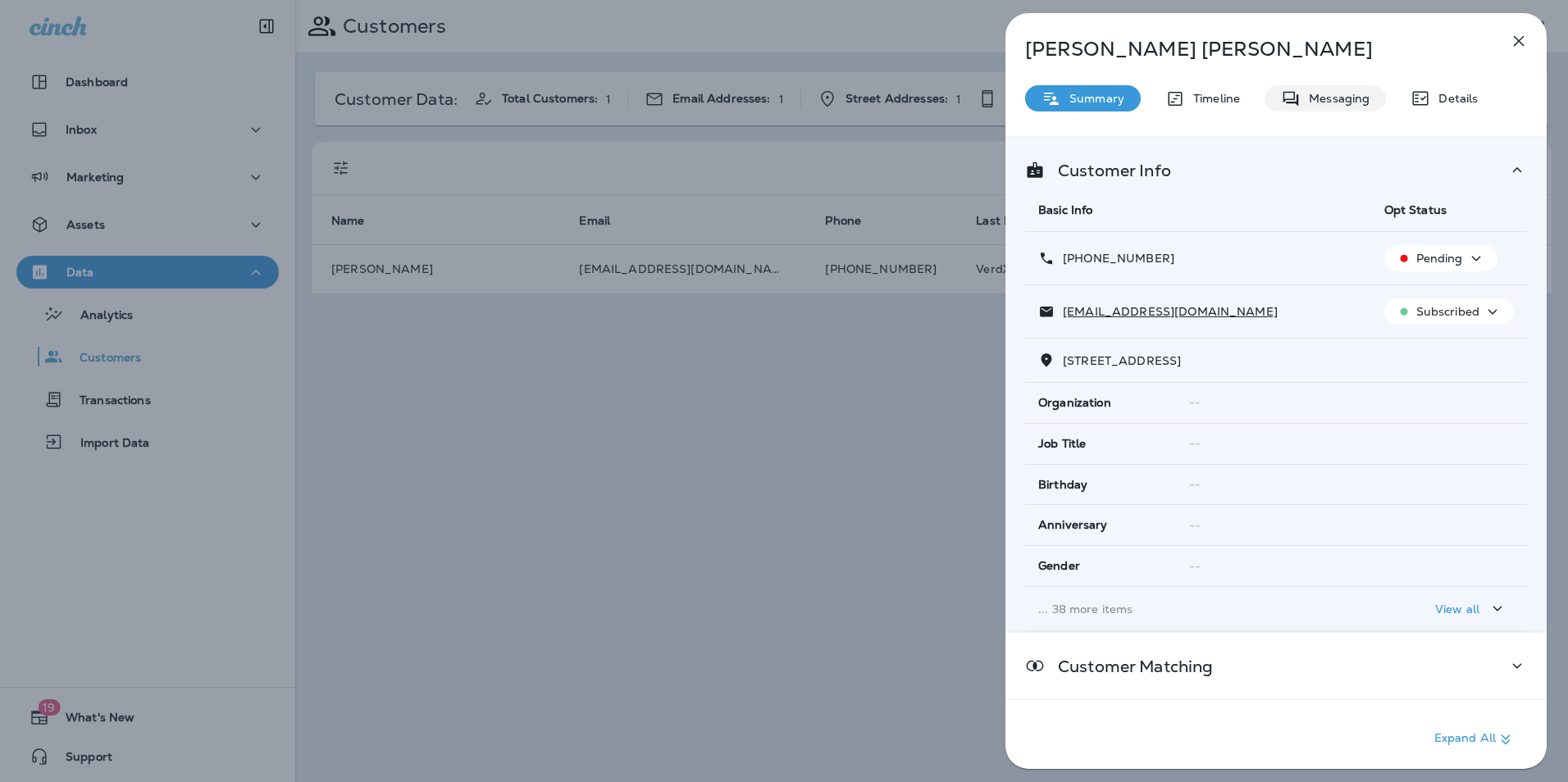
click at [1334, 110] on div "Messaging" at bounding box center [1325, 98] width 122 height 26
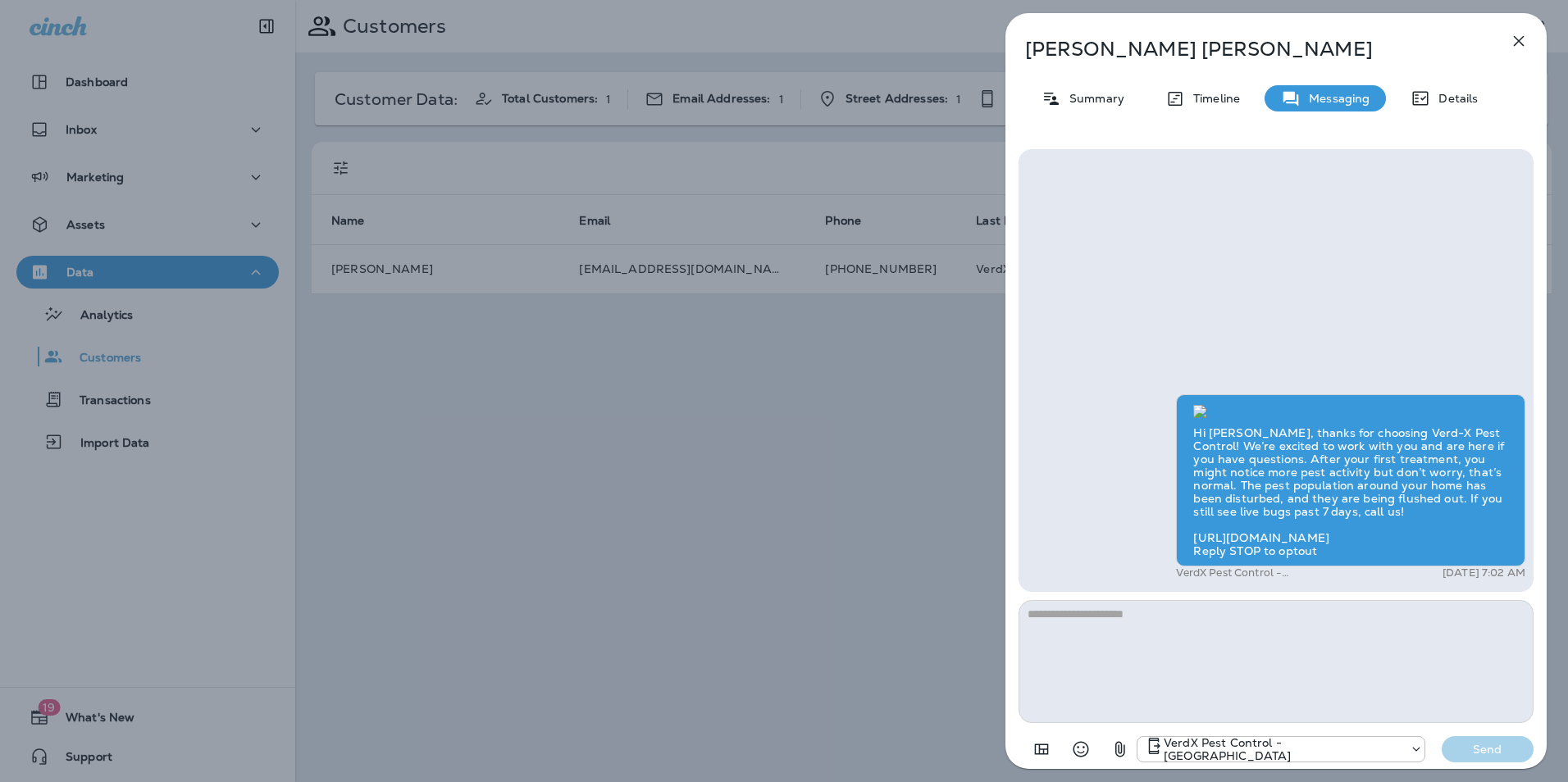
scroll to position [-267, 0]
drag, startPoint x: 1094, startPoint y: 105, endPoint x: 1114, endPoint y: 115, distance: 22.4
click at [1094, 105] on p "Summary" at bounding box center [1092, 98] width 63 height 13
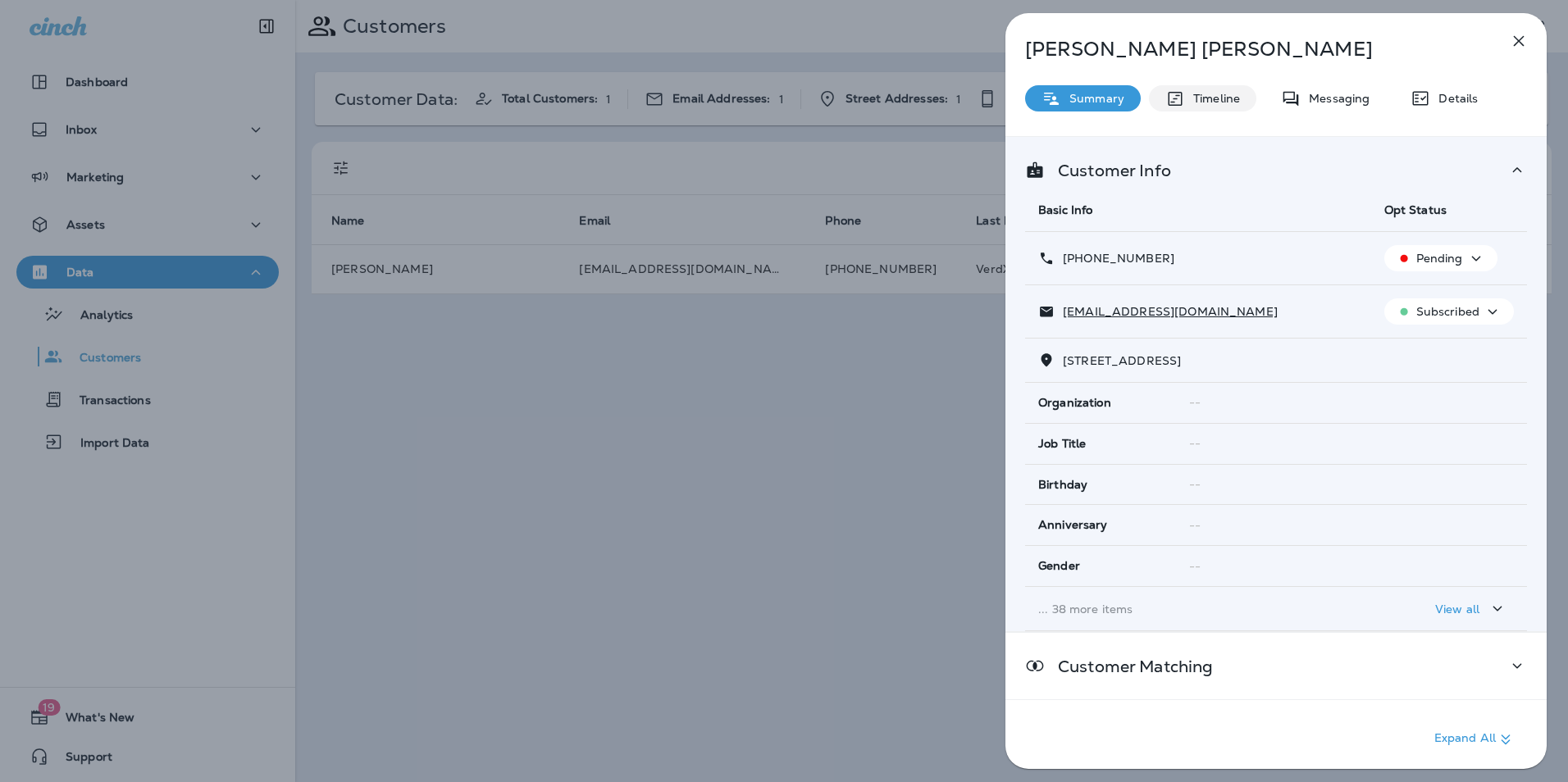
click at [1184, 87] on div "Timeline" at bounding box center [1203, 98] width 108 height 26
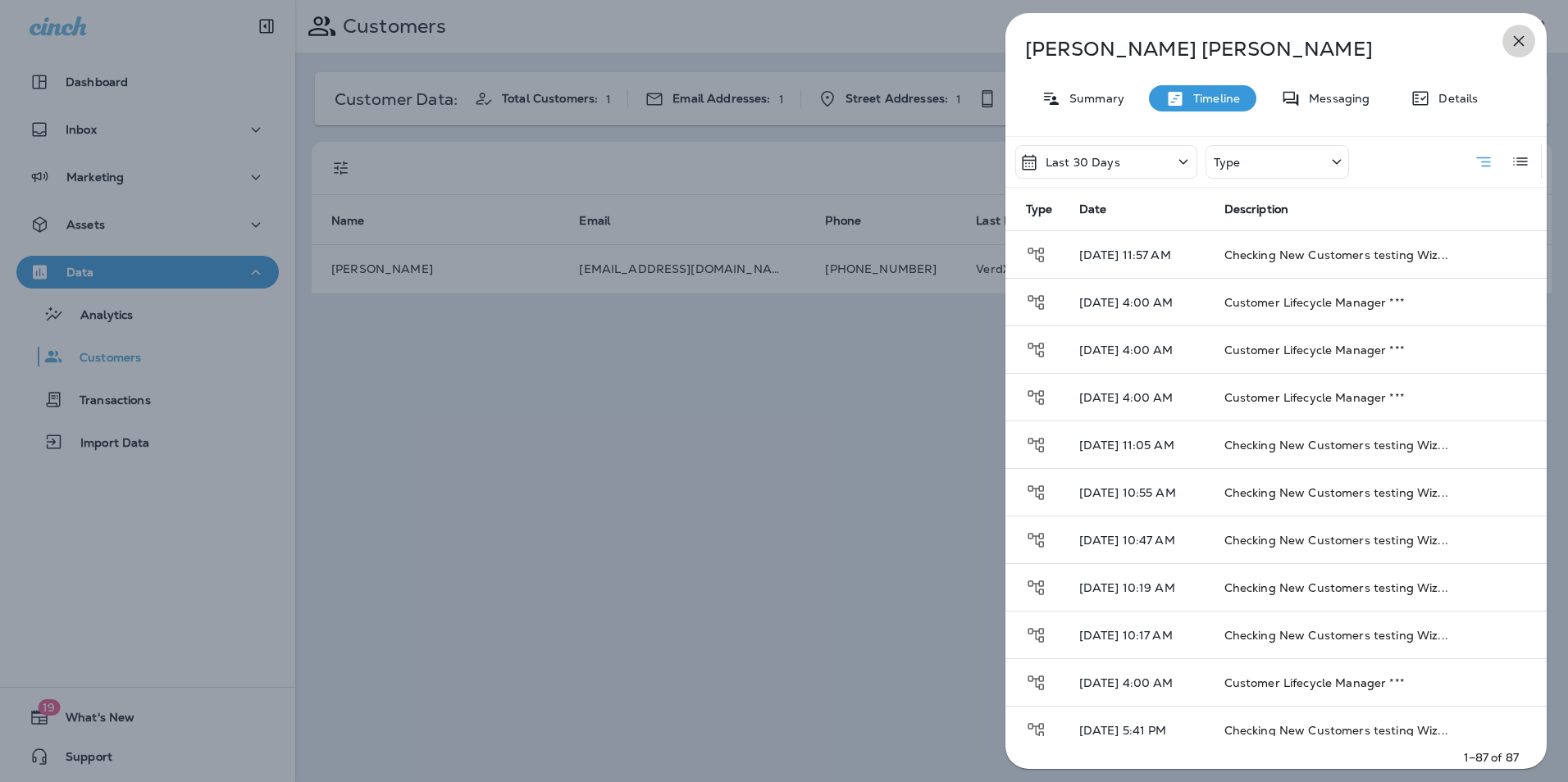
click at [1519, 46] on icon "button" at bounding box center [1518, 40] width 20 height 20
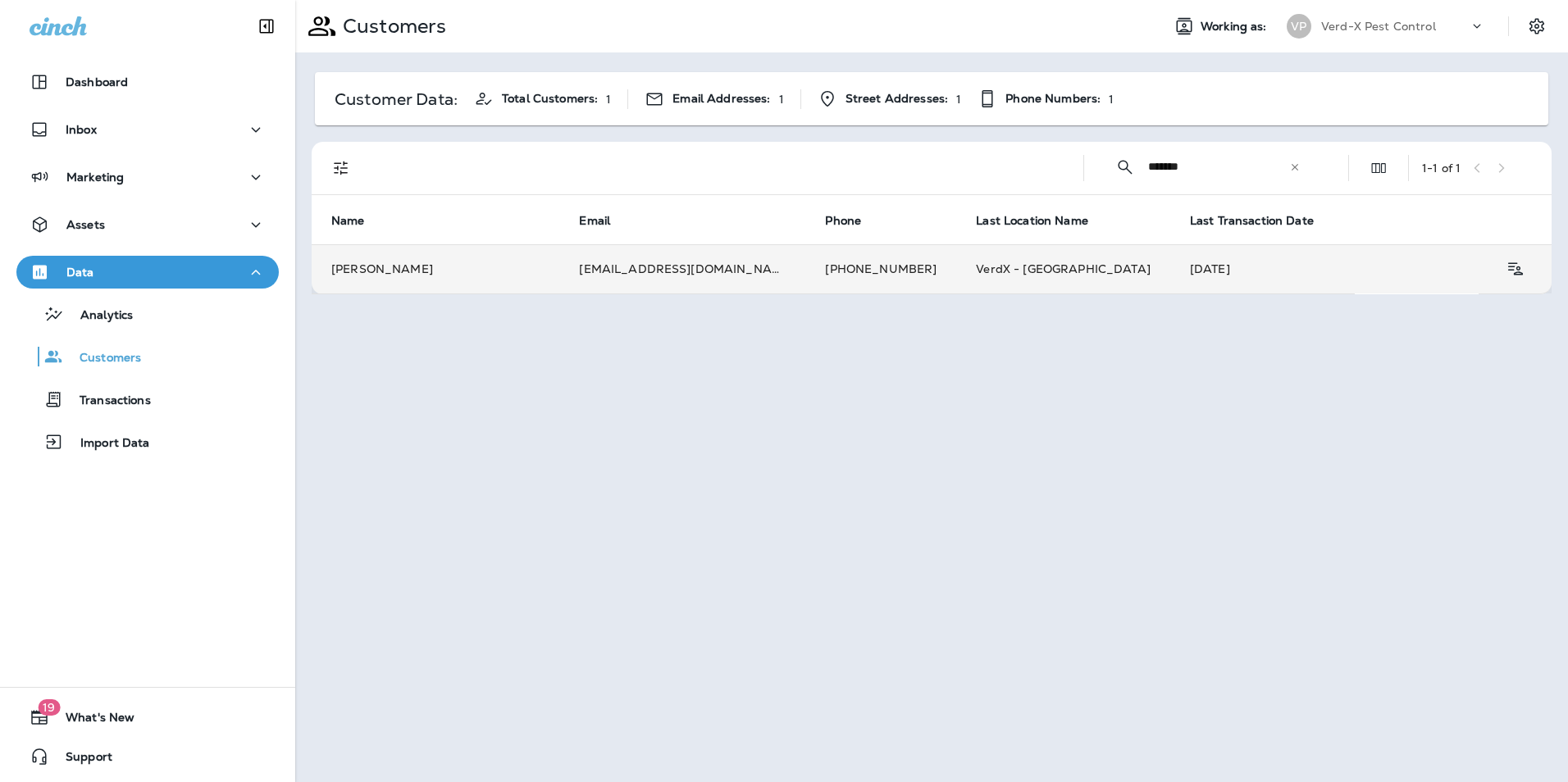
click at [655, 273] on td "[EMAIL_ADDRESS][DOMAIN_NAME]" at bounding box center [682, 269] width 246 height 50
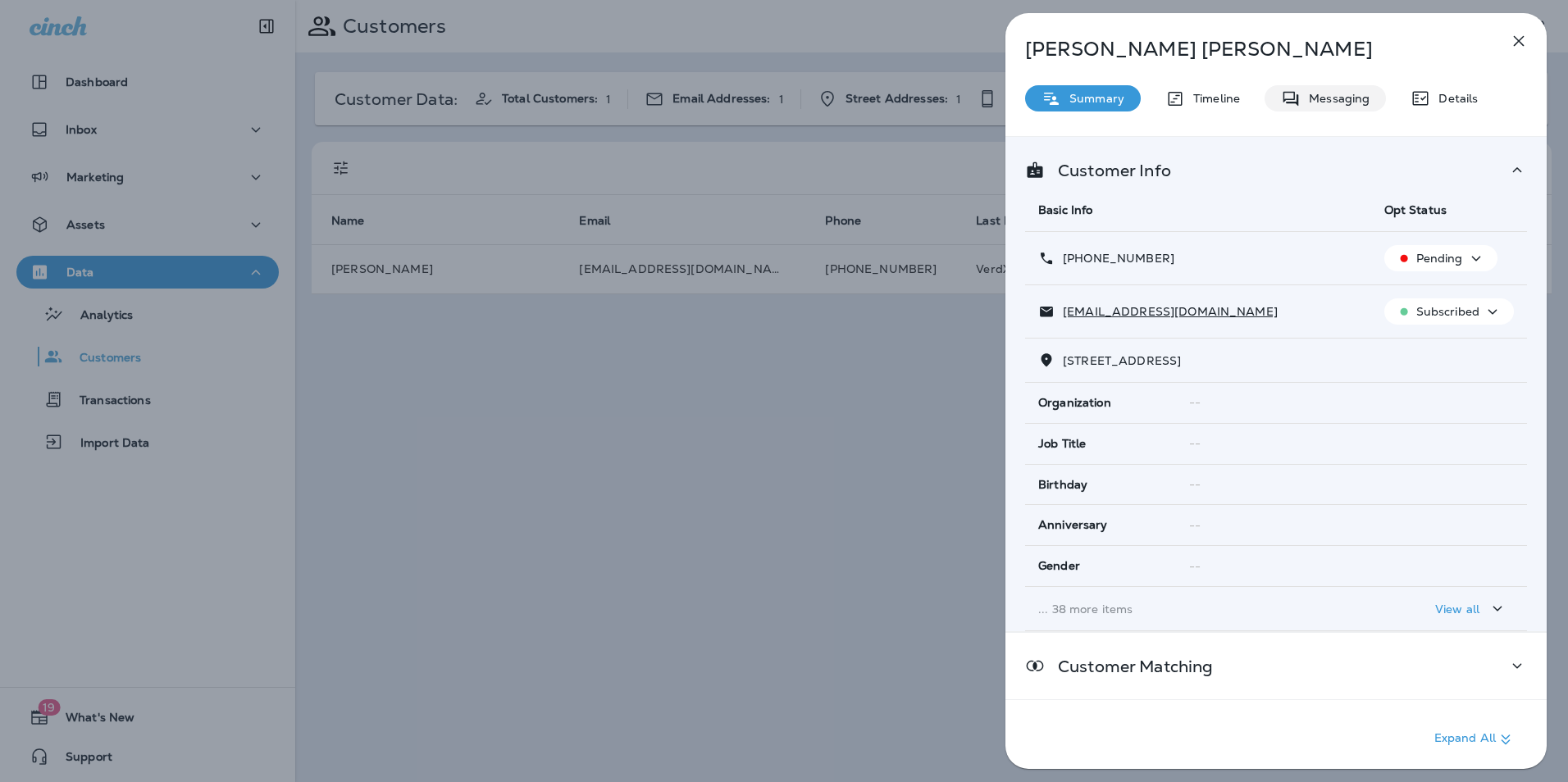
click at [1332, 109] on div "Messaging" at bounding box center [1325, 98] width 122 height 26
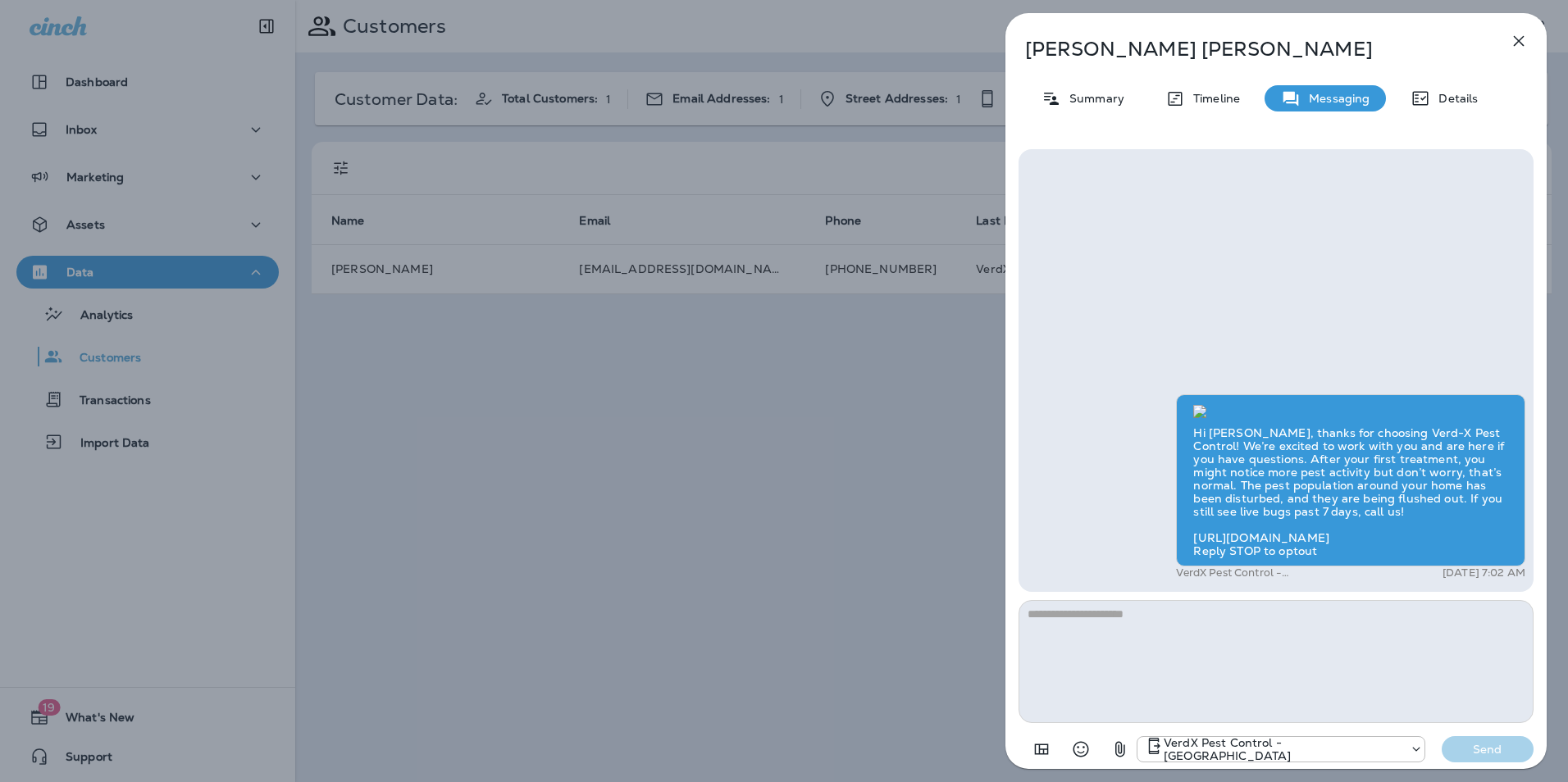
click at [1526, 41] on icon "button" at bounding box center [1518, 40] width 20 height 20
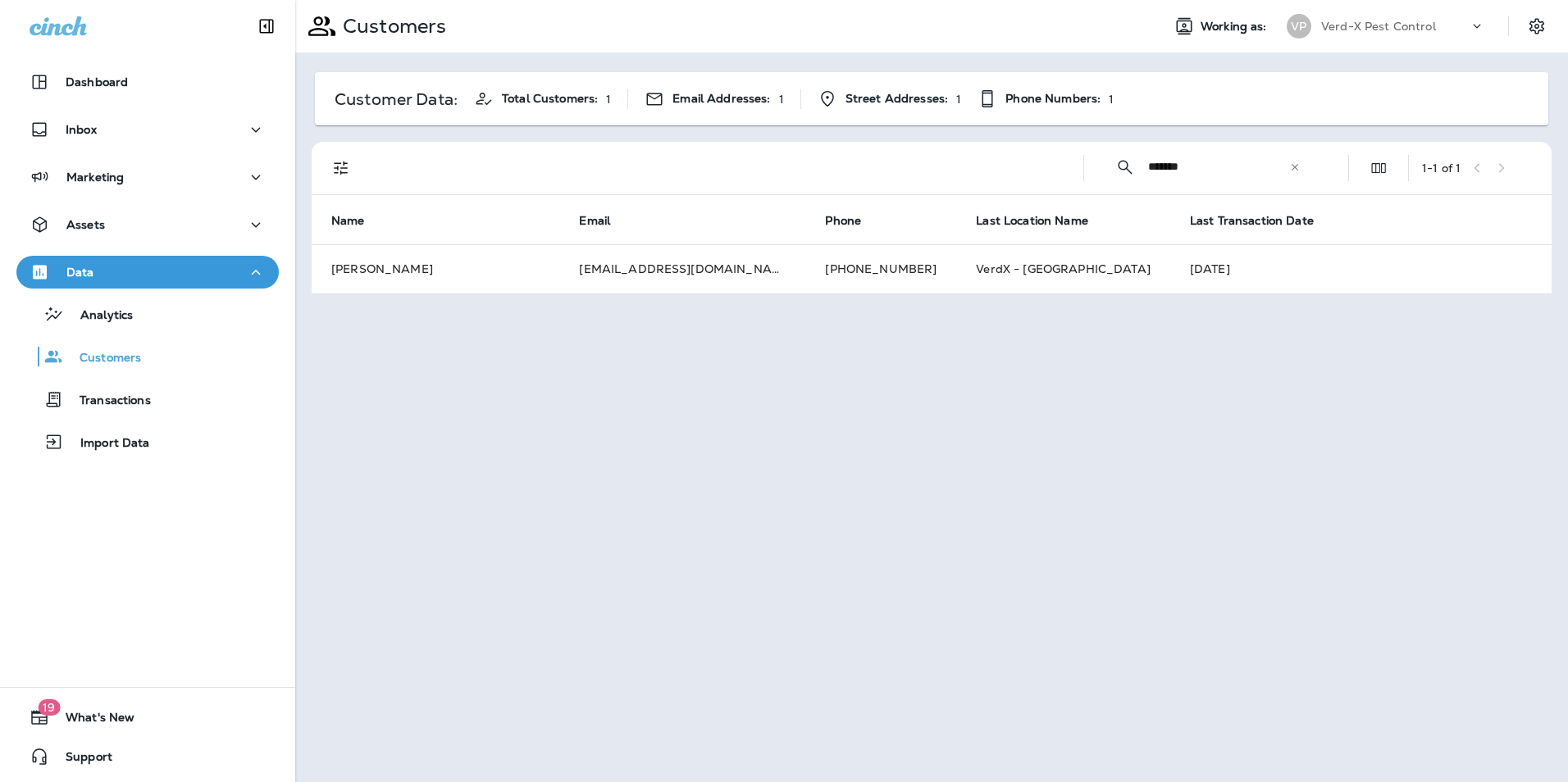
click at [1299, 171] on icon at bounding box center [1295, 168] width 11 height 11
click at [1188, 175] on input "text" at bounding box center [1234, 167] width 170 height 43
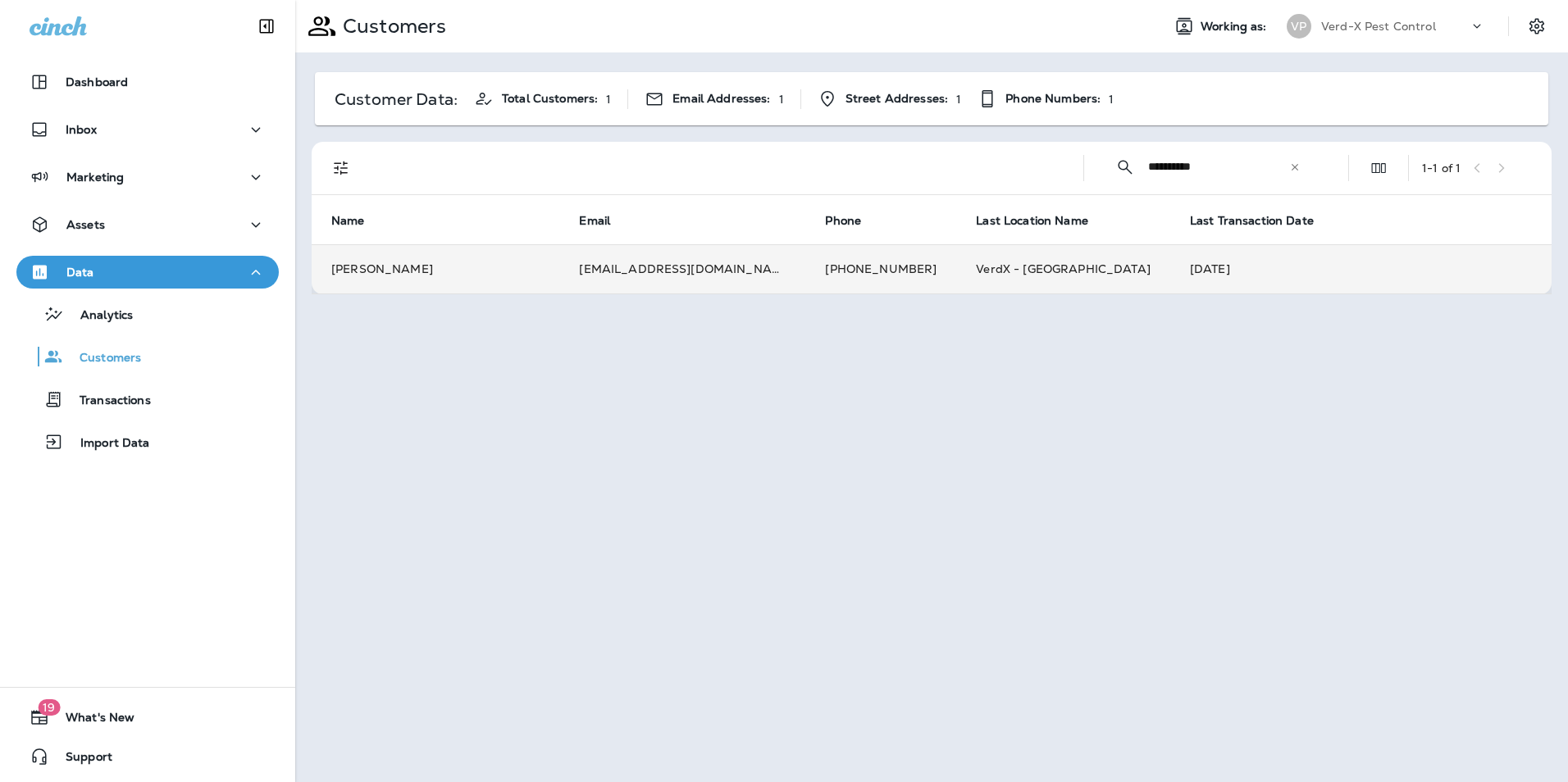
type input "**********"
click at [643, 274] on td "[EMAIL_ADDRESS][DOMAIN_NAME]" at bounding box center [682, 269] width 246 height 50
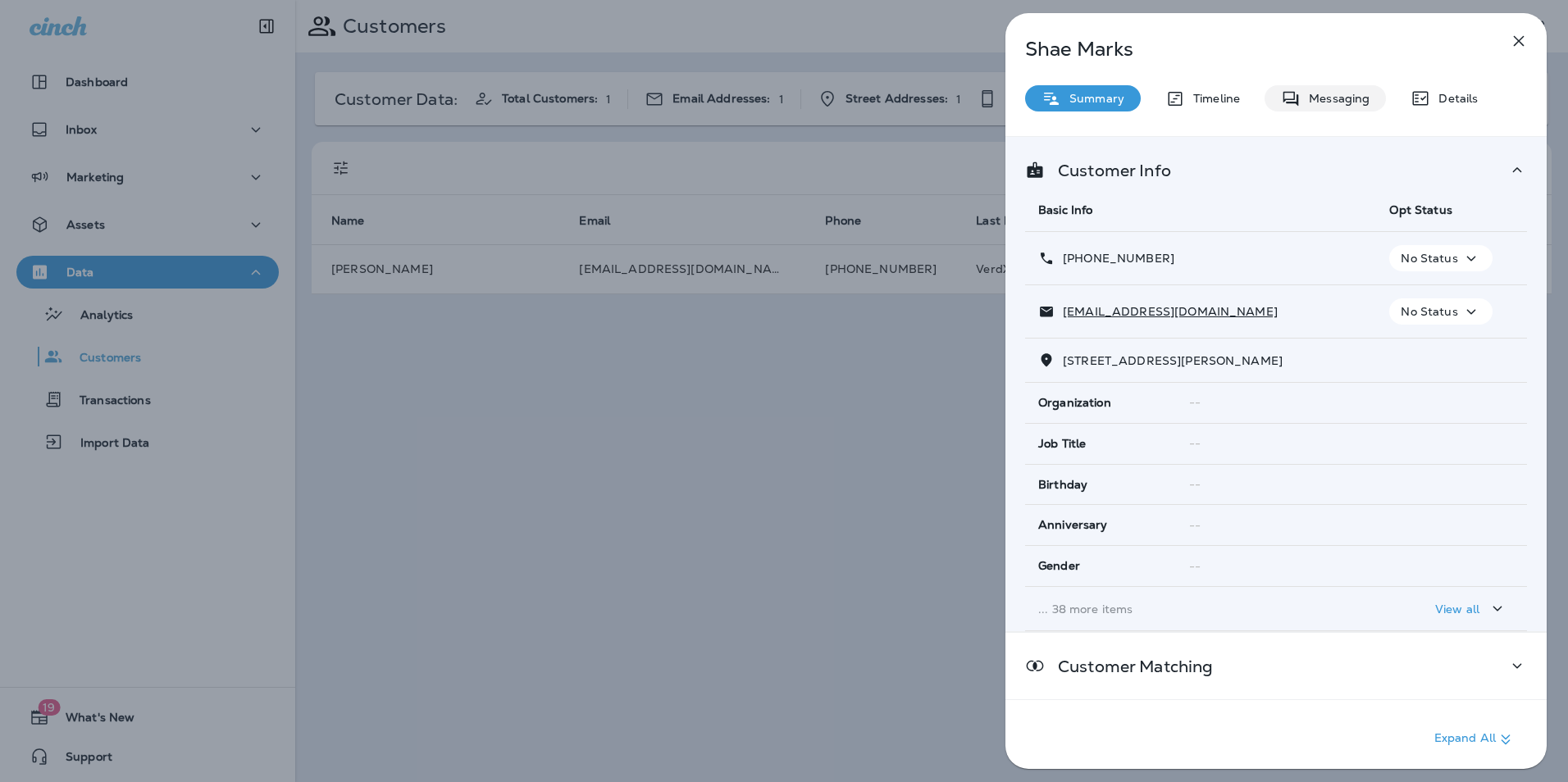
click at [1325, 90] on div "Messaging" at bounding box center [1325, 98] width 122 height 26
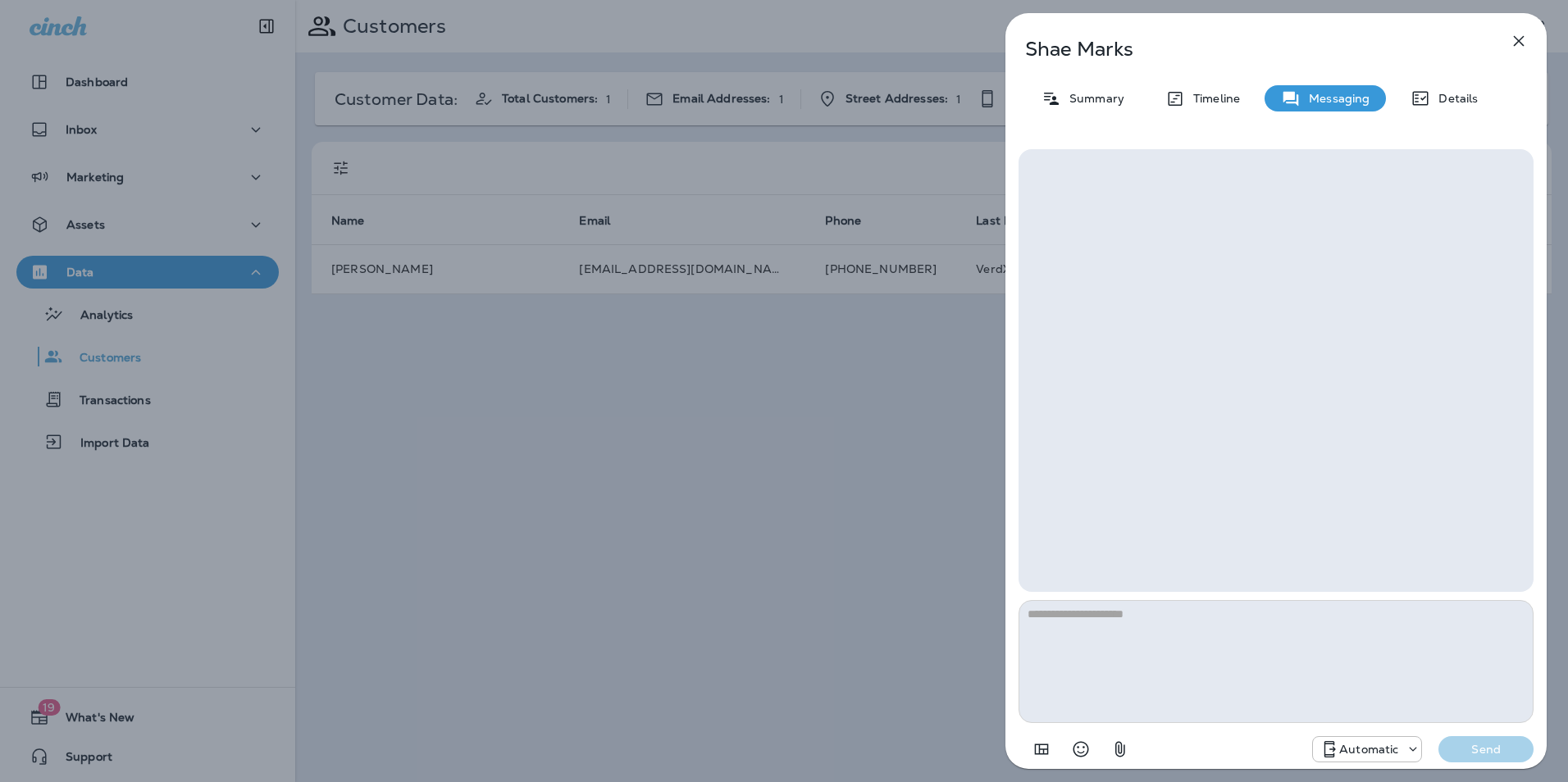
click at [1221, 102] on p "Timeline" at bounding box center [1212, 98] width 55 height 13
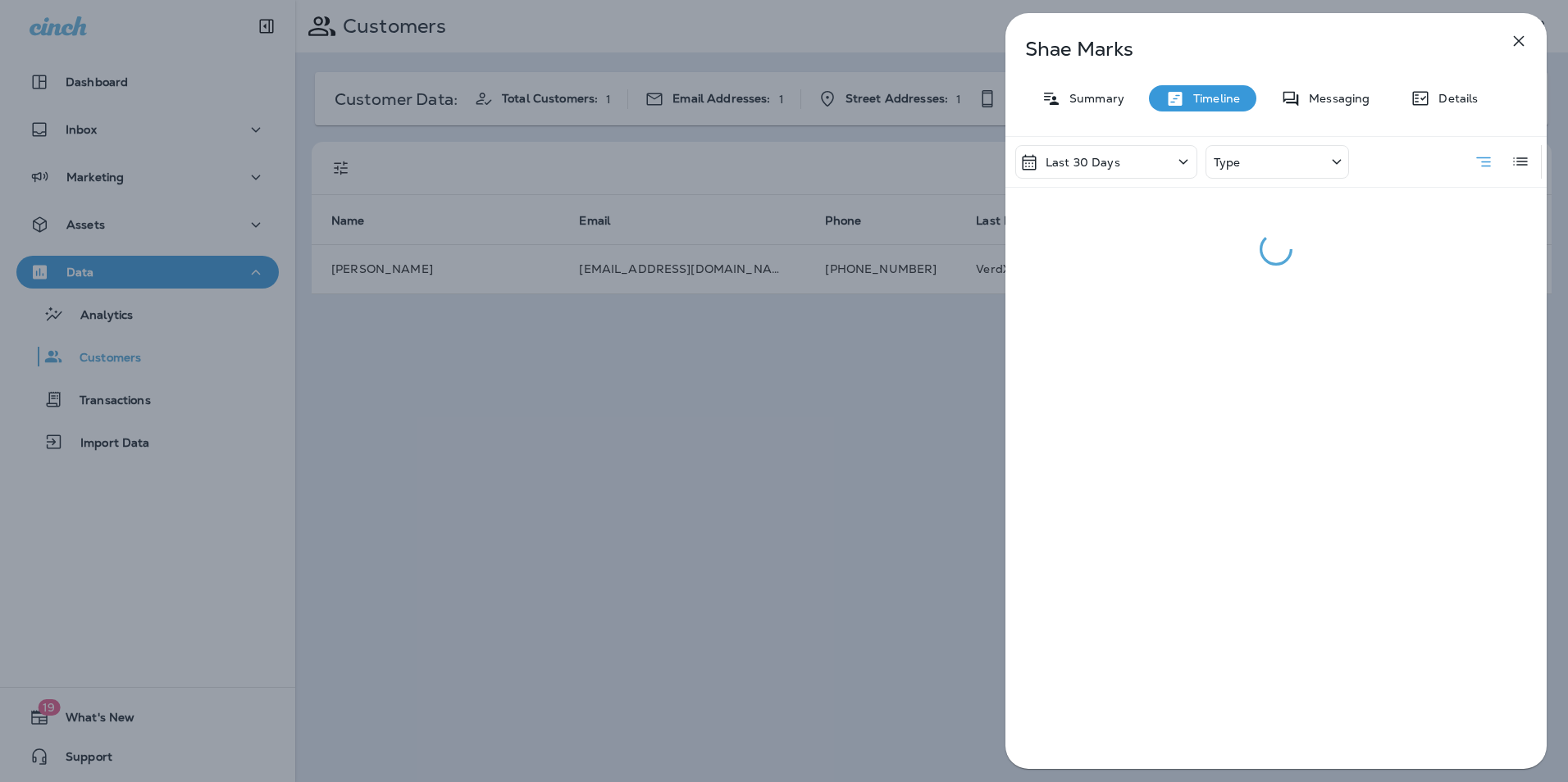
click at [1265, 161] on div "Type" at bounding box center [1277, 162] width 143 height 34
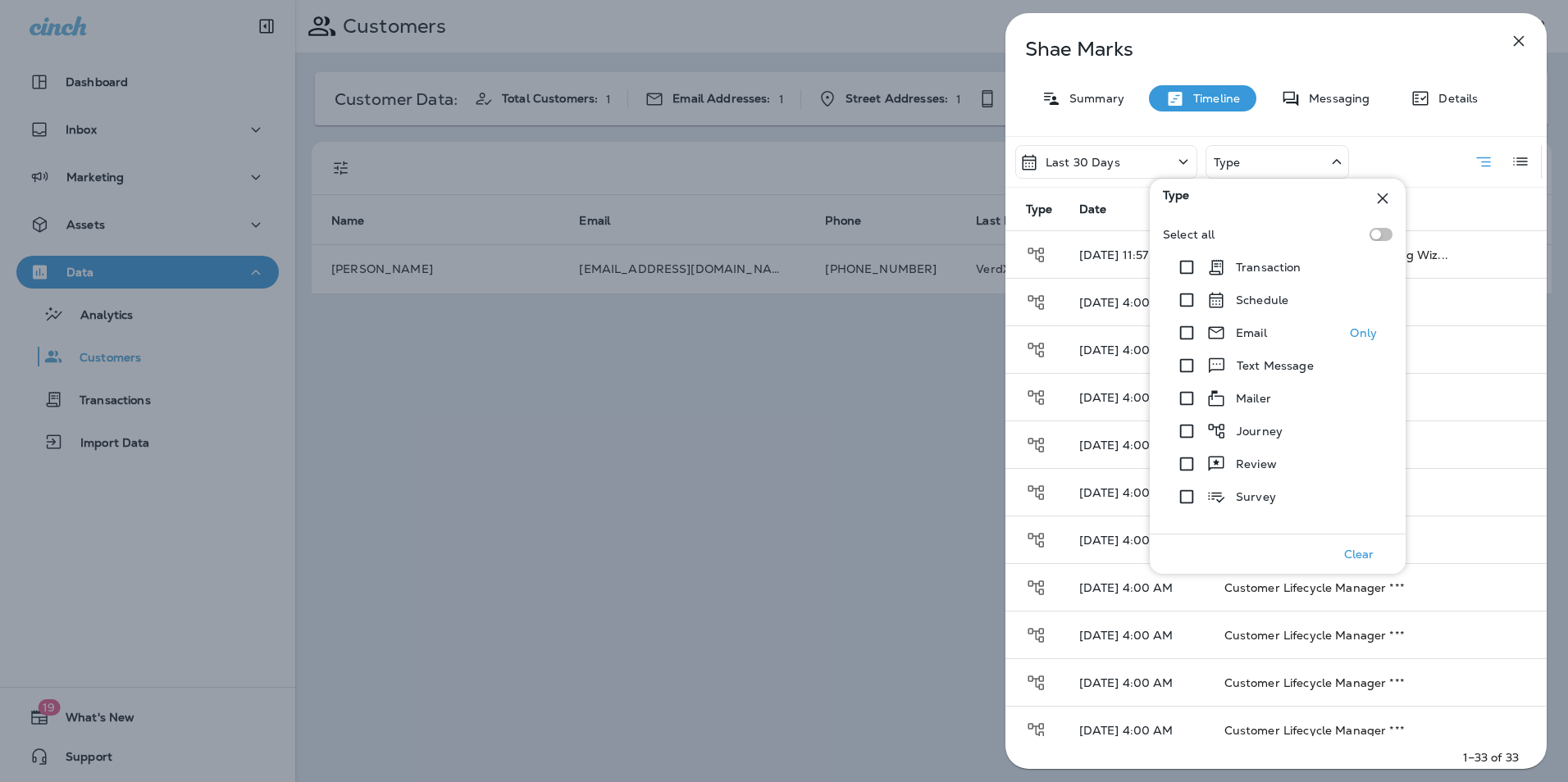
click at [1244, 333] on p "Email" at bounding box center [1251, 333] width 31 height 13
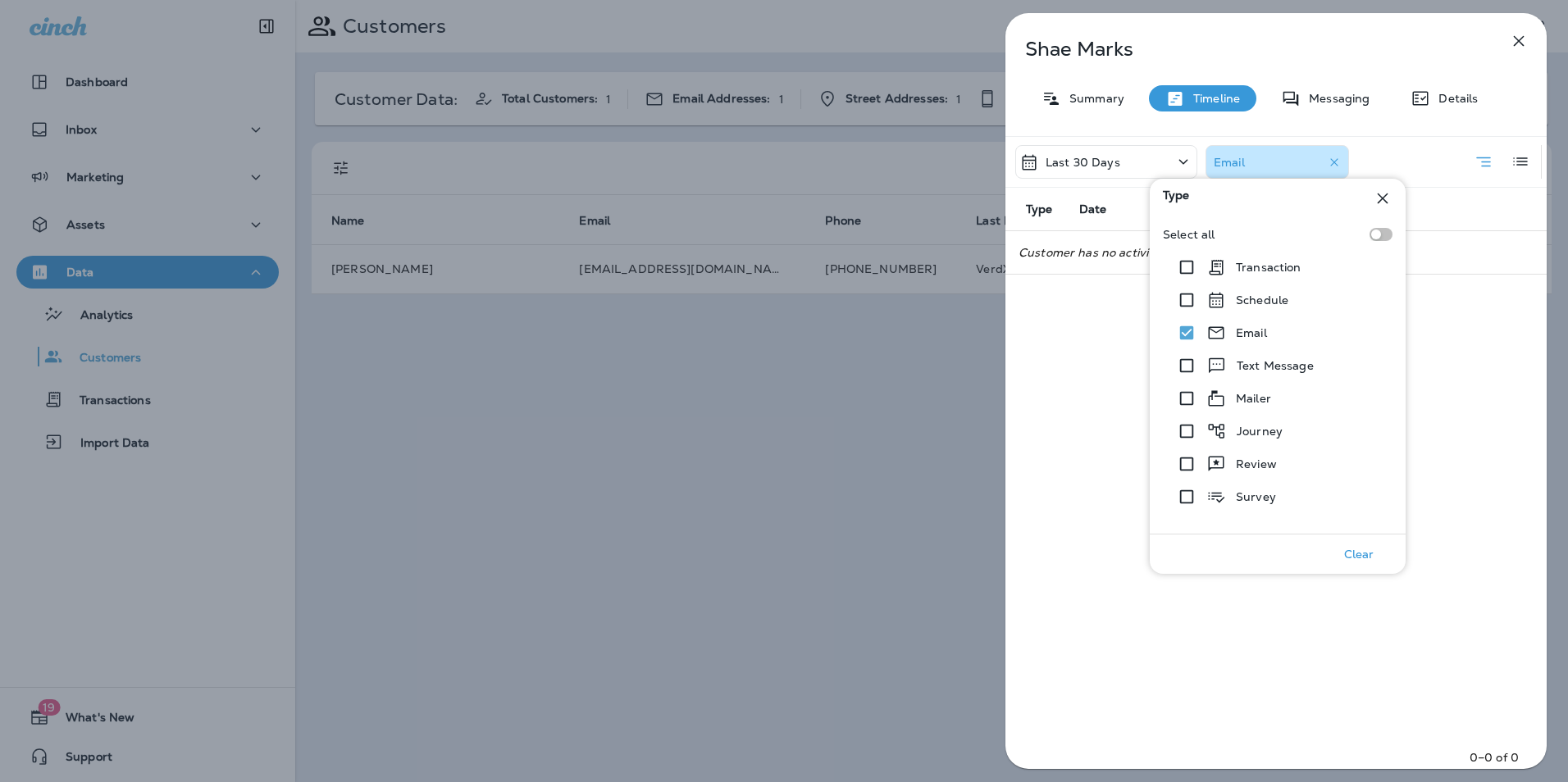
click at [888, 387] on div "[PERSON_NAME] Summary Timeline Messaging Details Last 30 Days Email Type Date D…" at bounding box center [784, 391] width 1568 height 782
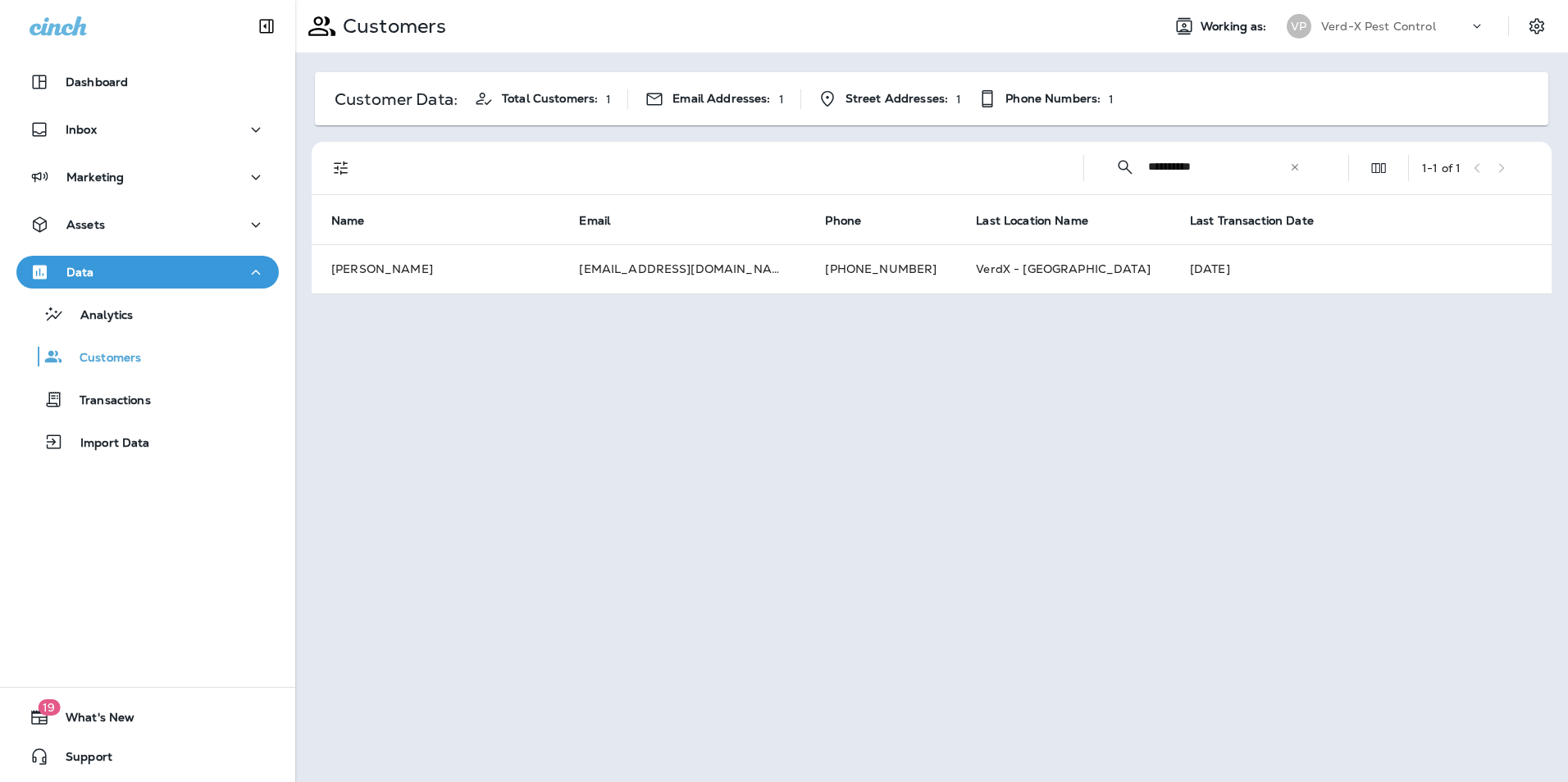
click at [1293, 166] on icon at bounding box center [1295, 168] width 11 height 11
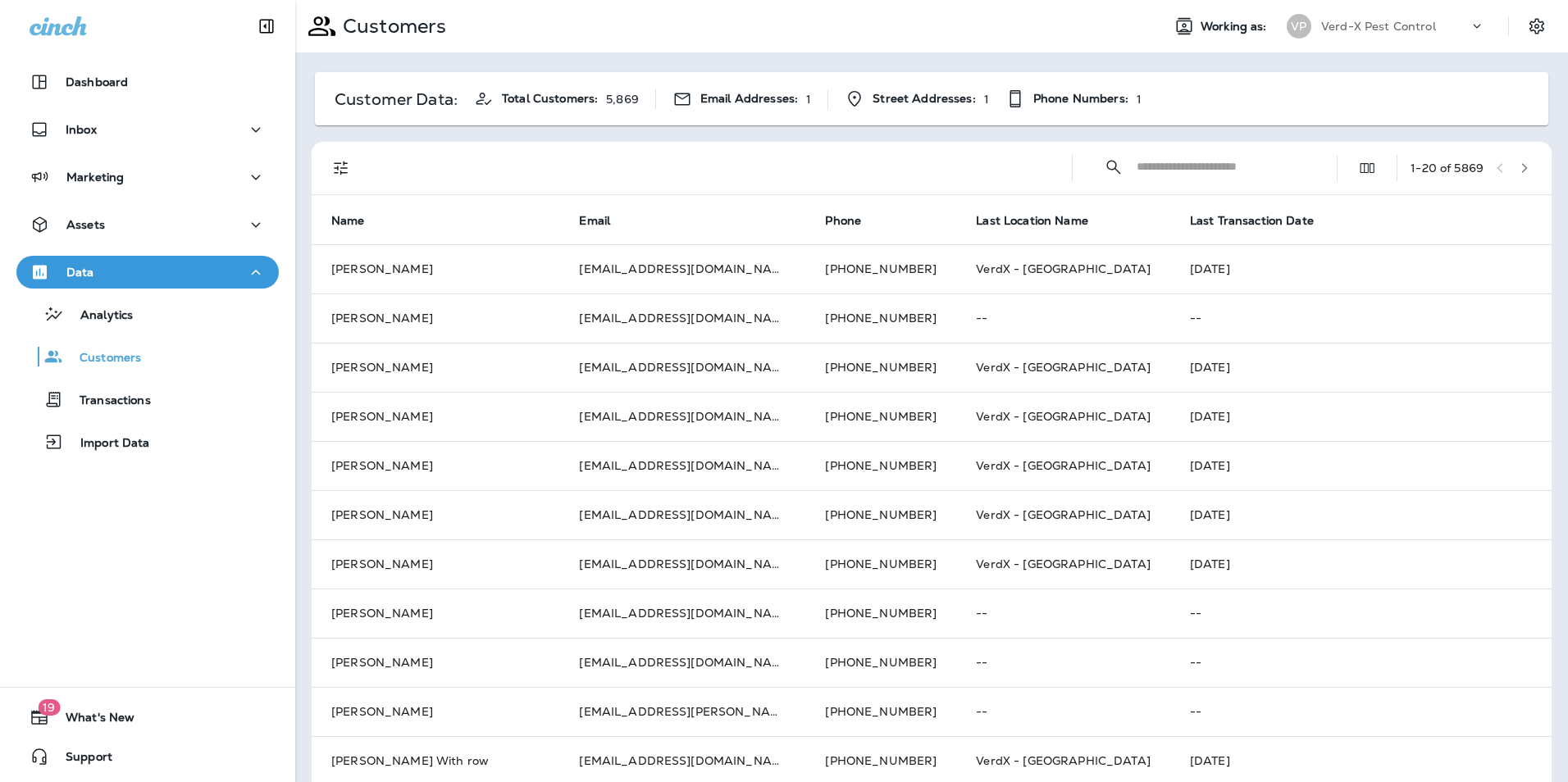
click at [1165, 169] on input "text" at bounding box center [1222, 167] width 170 height 43
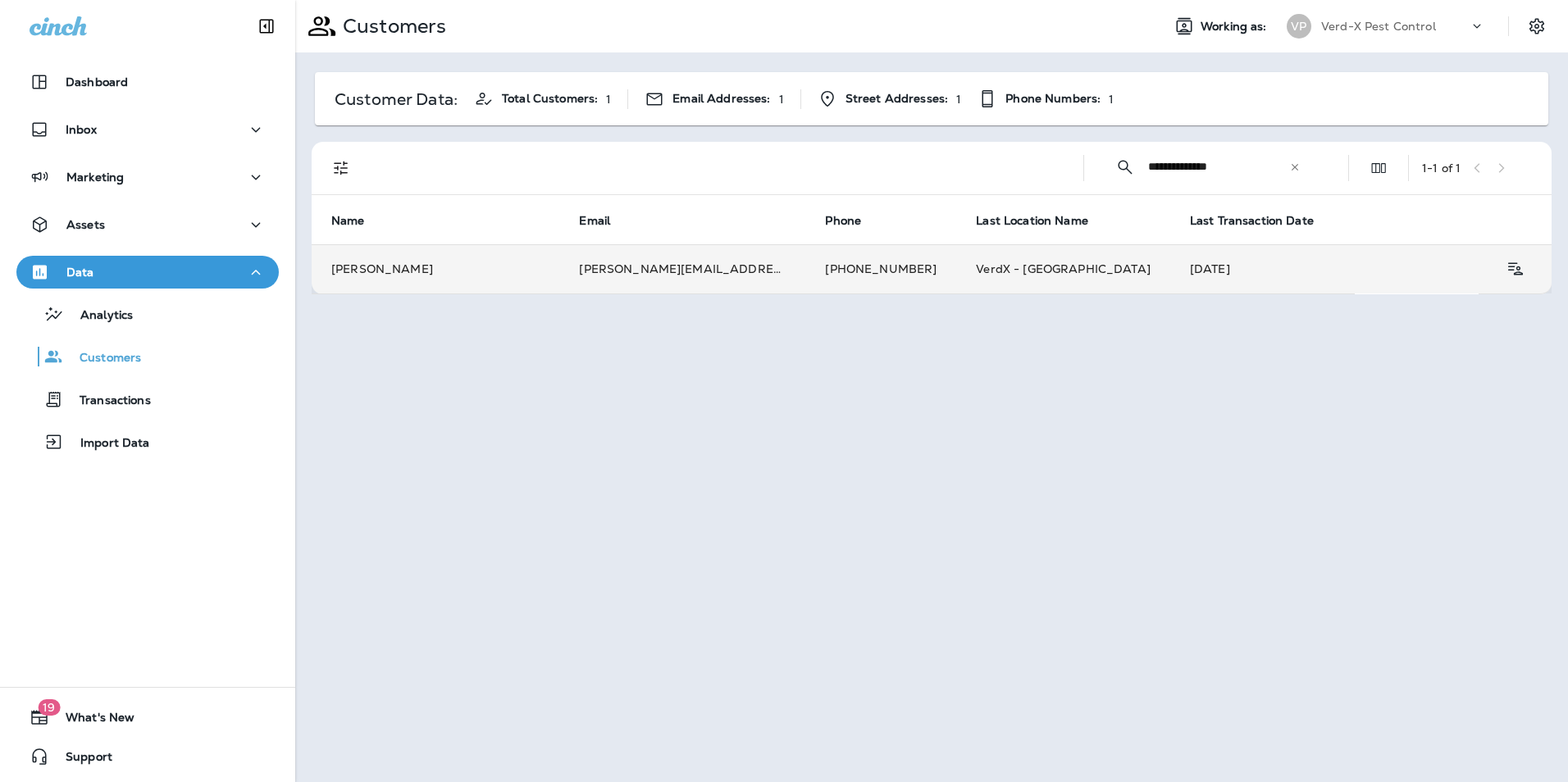
type input "**********"
click at [638, 270] on td "[PERSON_NAME][EMAIL_ADDRESS][DOMAIN_NAME]" at bounding box center [682, 269] width 246 height 50
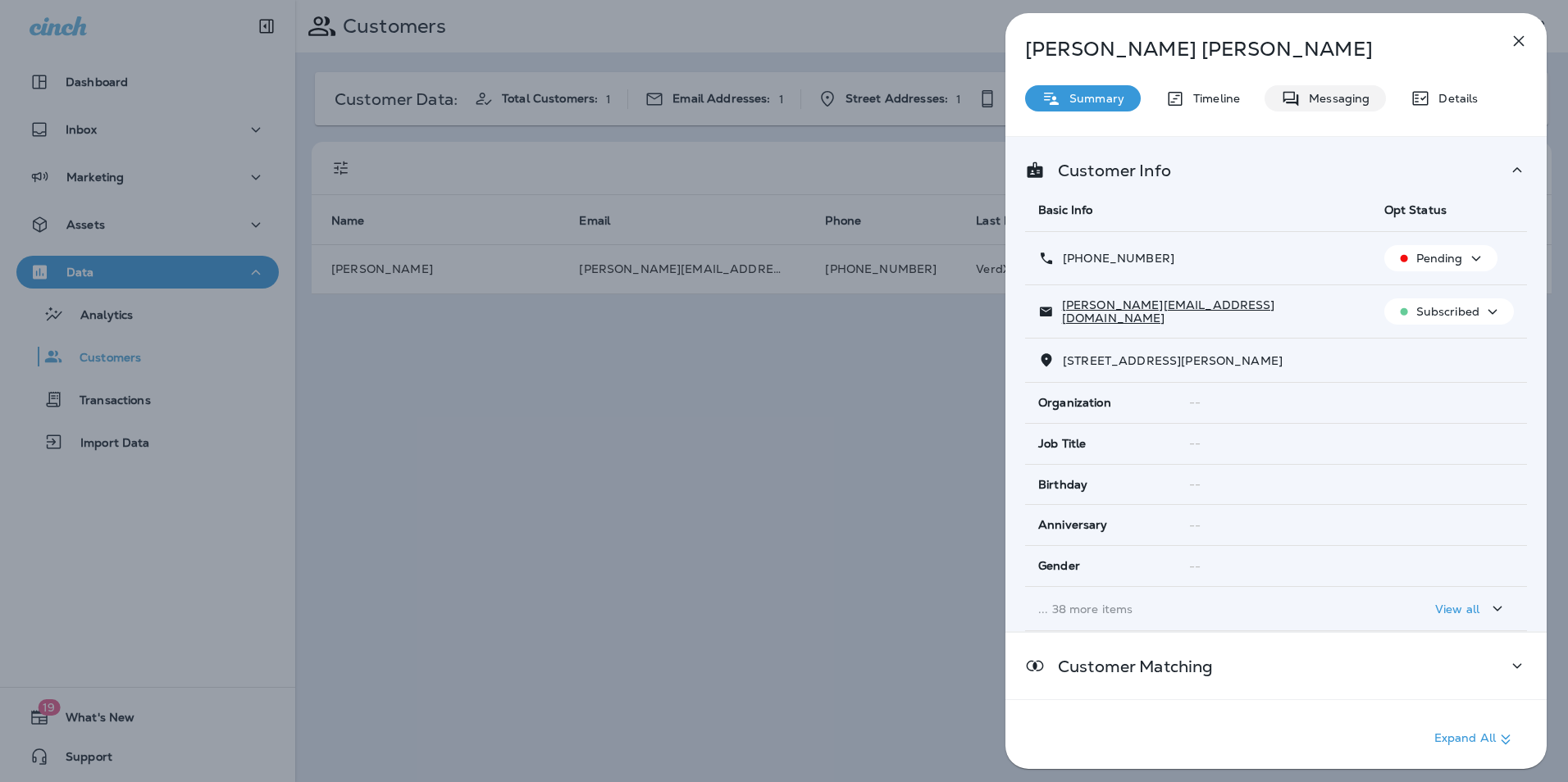
click at [1343, 101] on p "Messaging" at bounding box center [1336, 98] width 69 height 13
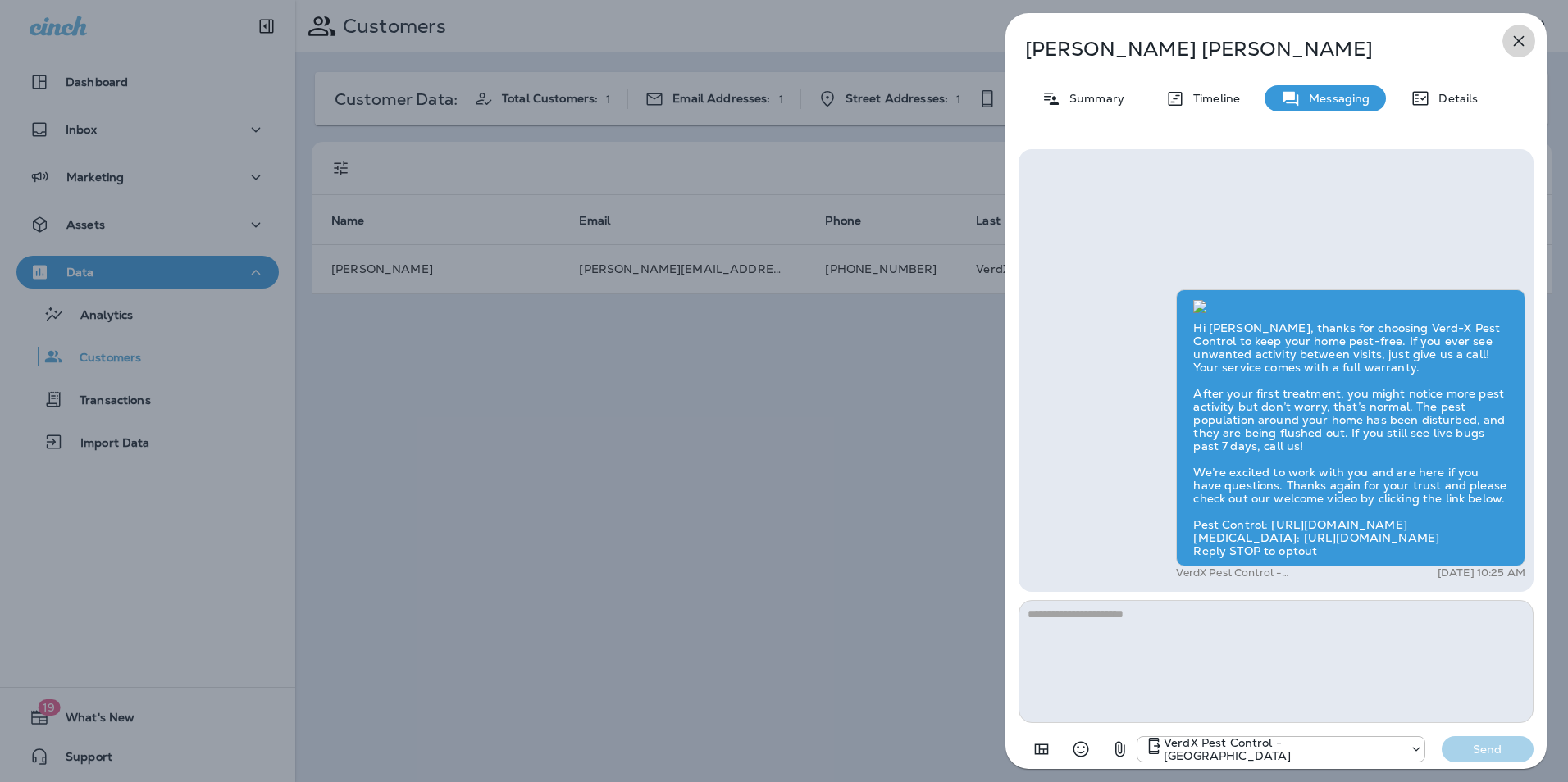
click at [1522, 39] on icon "button" at bounding box center [1518, 40] width 20 height 20
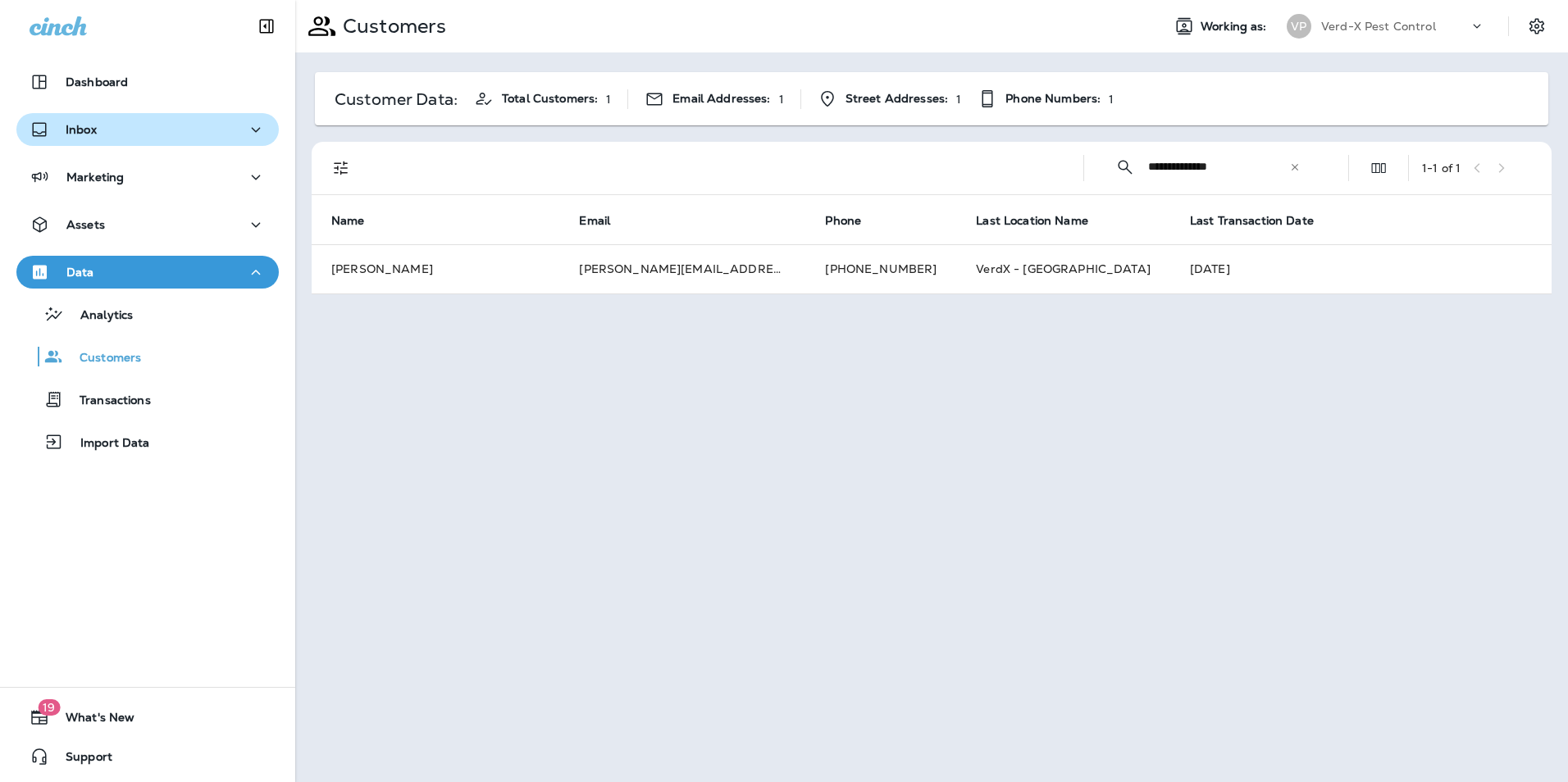
click at [98, 130] on div "Inbox" at bounding box center [148, 130] width 236 height 21
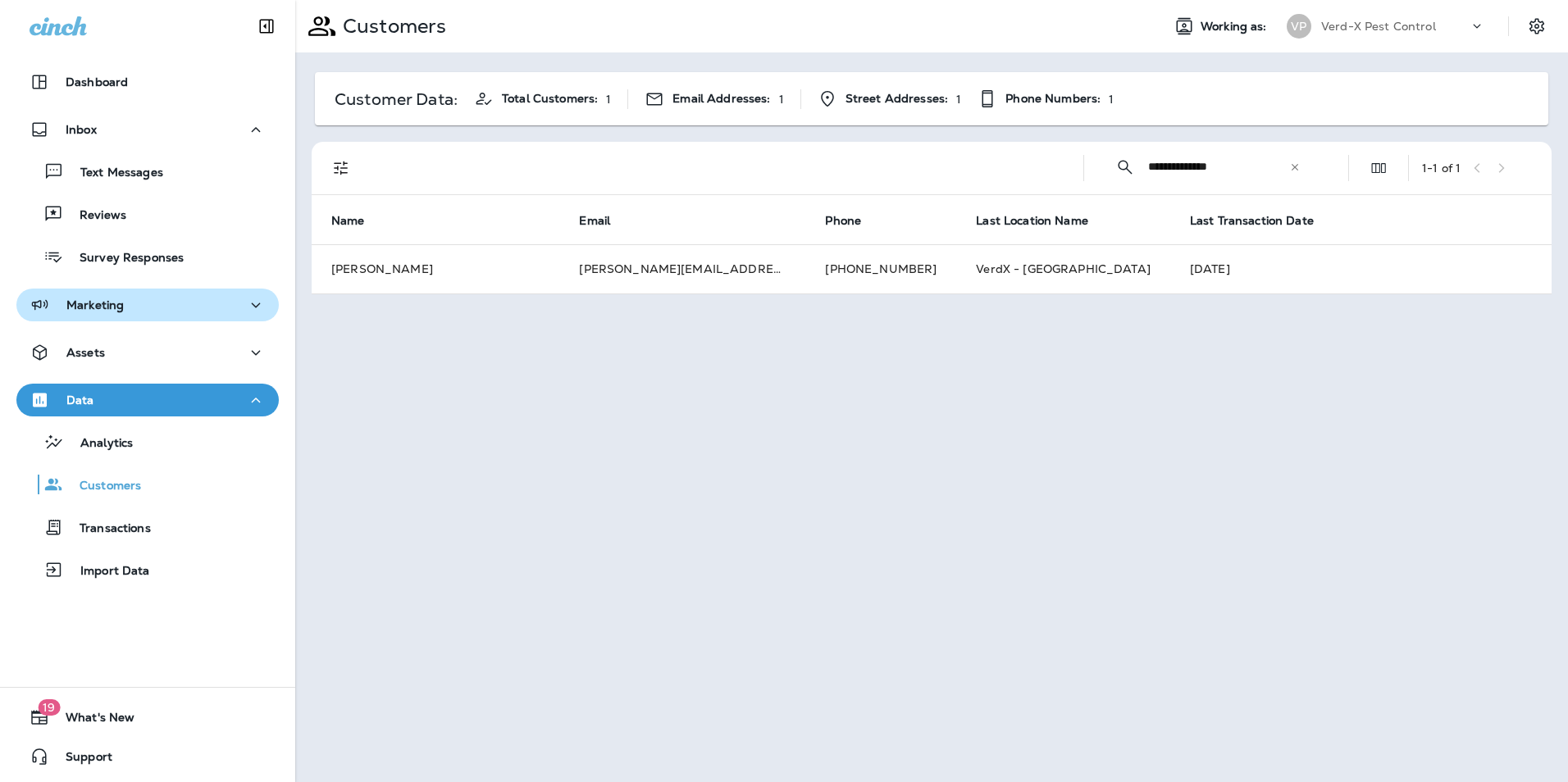
click at [107, 314] on div "Marketing" at bounding box center [77, 305] width 95 height 21
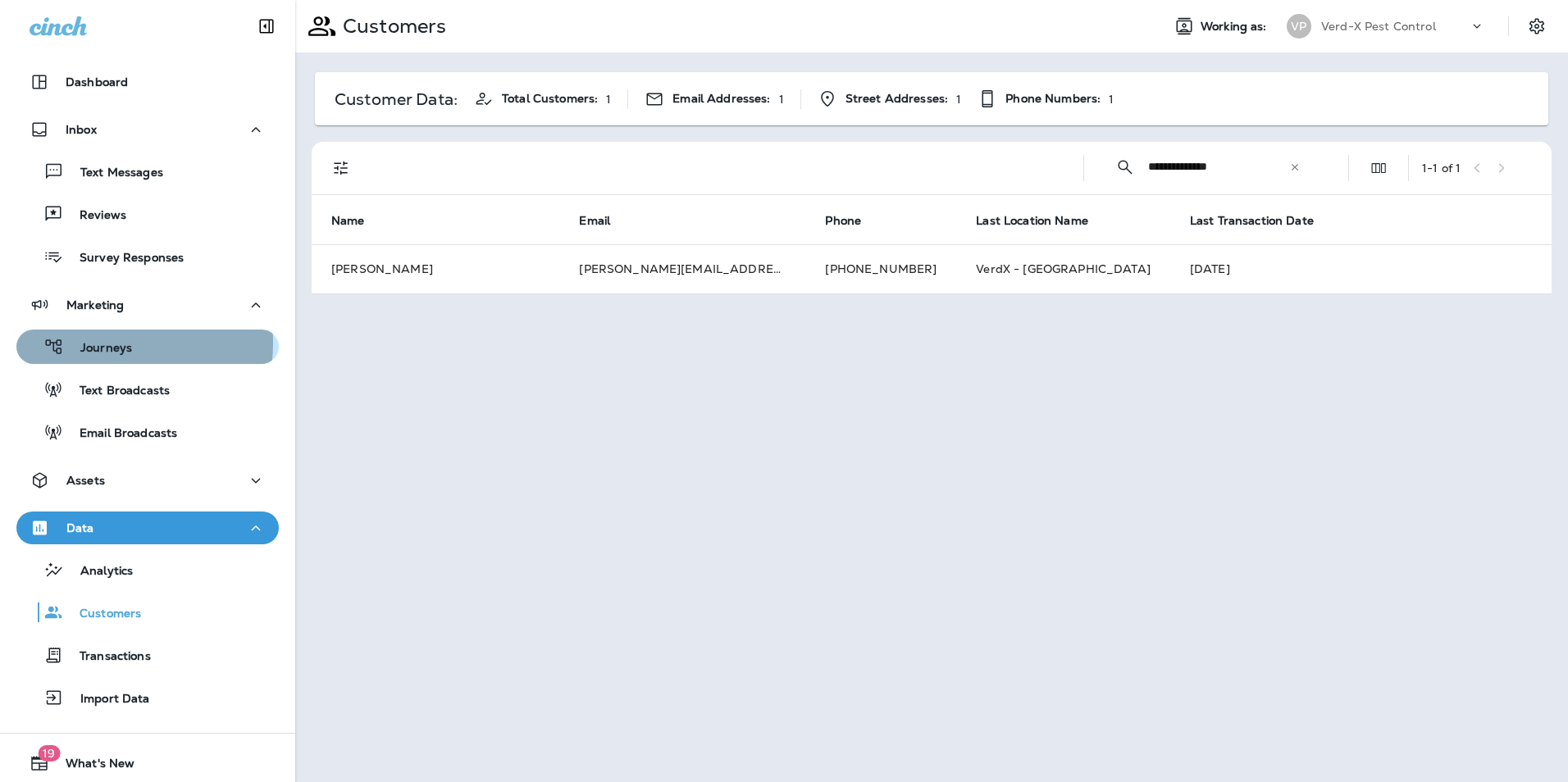
click at [107, 343] on p "Journeys" at bounding box center [97, 348] width 68 height 16
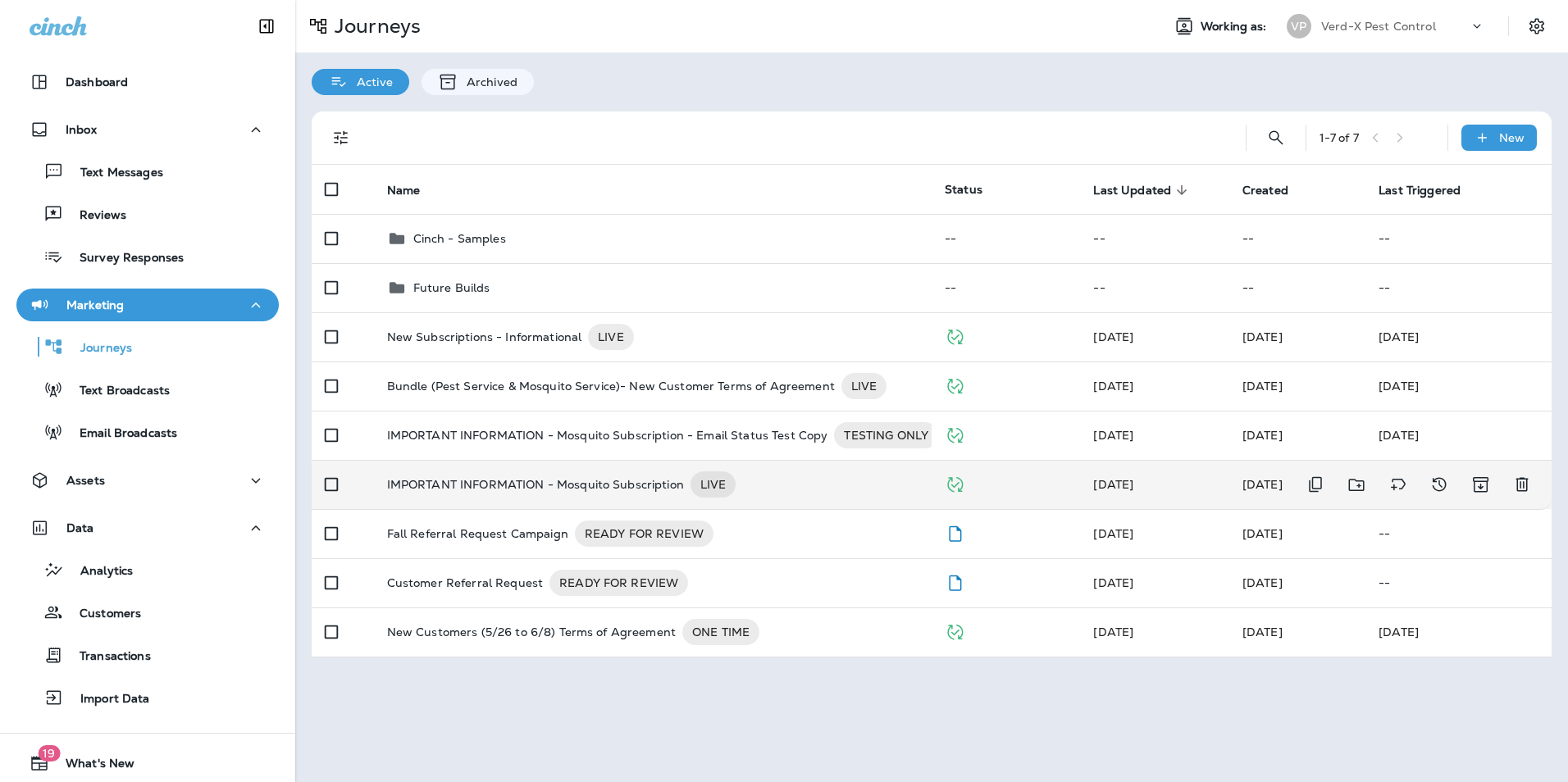
click at [779, 480] on div "IMPORTANT INFORMATION - Mosquito Subscription LIVE" at bounding box center [652, 485] width 531 height 26
